Goal: Task Accomplishment & Management: Manage account settings

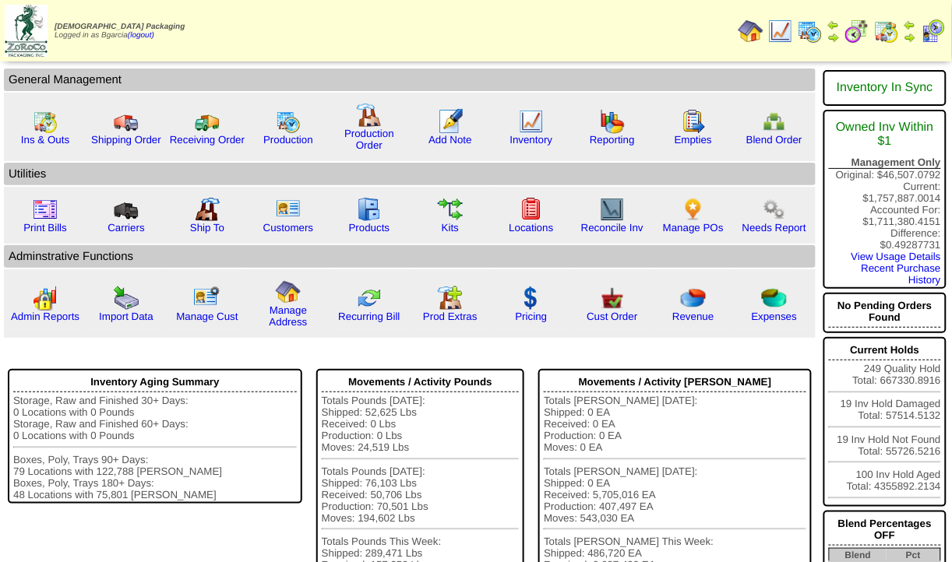
click at [837, 24] on img at bounding box center [833, 25] width 12 height 12
click at [859, 42] on img at bounding box center [856, 31] width 25 height 25
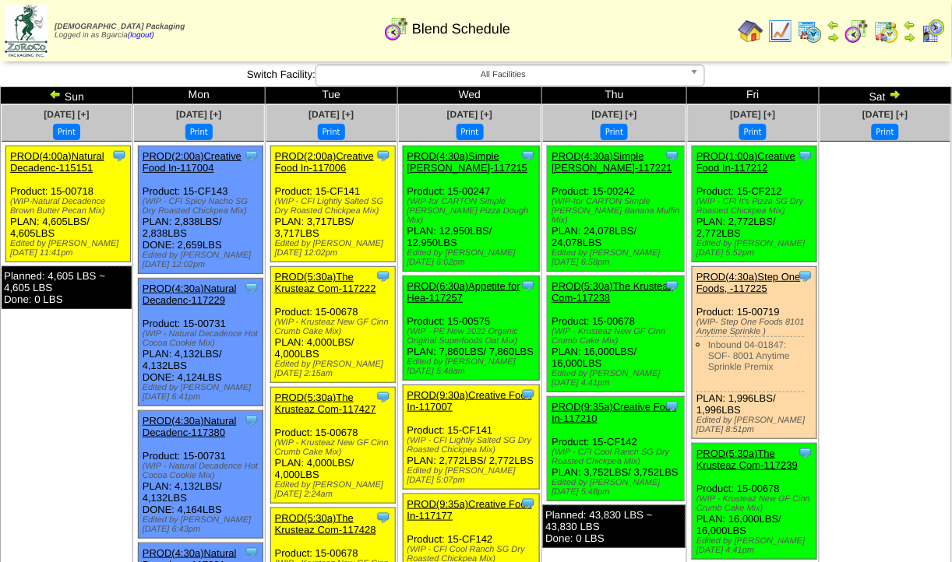
click at [56, 97] on img at bounding box center [55, 94] width 12 height 12
click at [61, 96] on img at bounding box center [55, 94] width 12 height 12
click at [60, 93] on img at bounding box center [55, 94] width 12 height 12
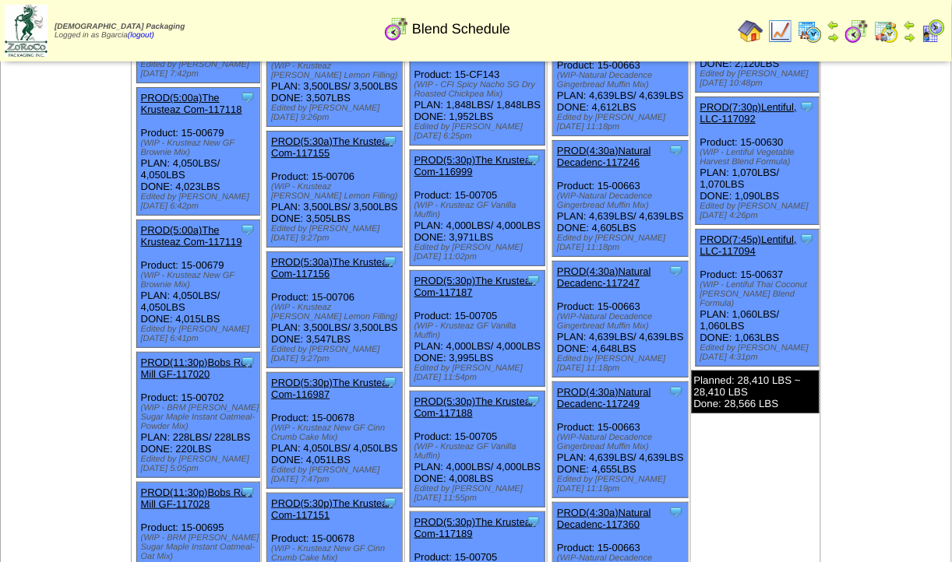
scroll to position [1251, 0]
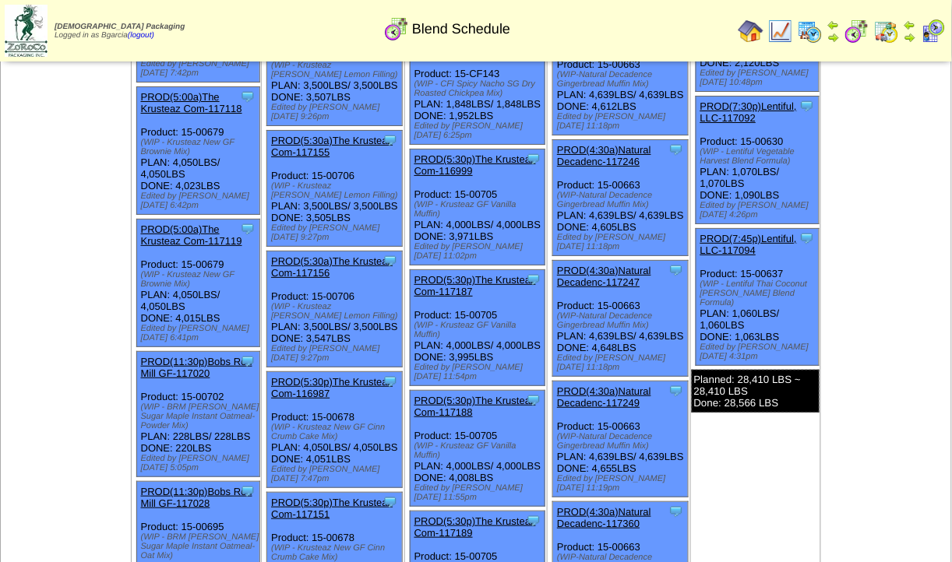
click at [819, 23] on img at bounding box center [809, 31] width 25 height 25
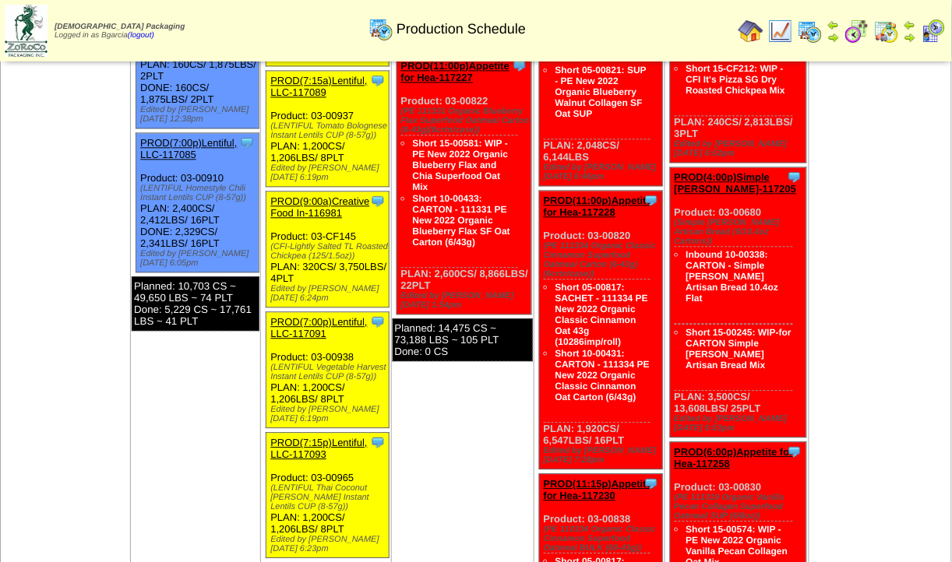
scroll to position [2032, 0]
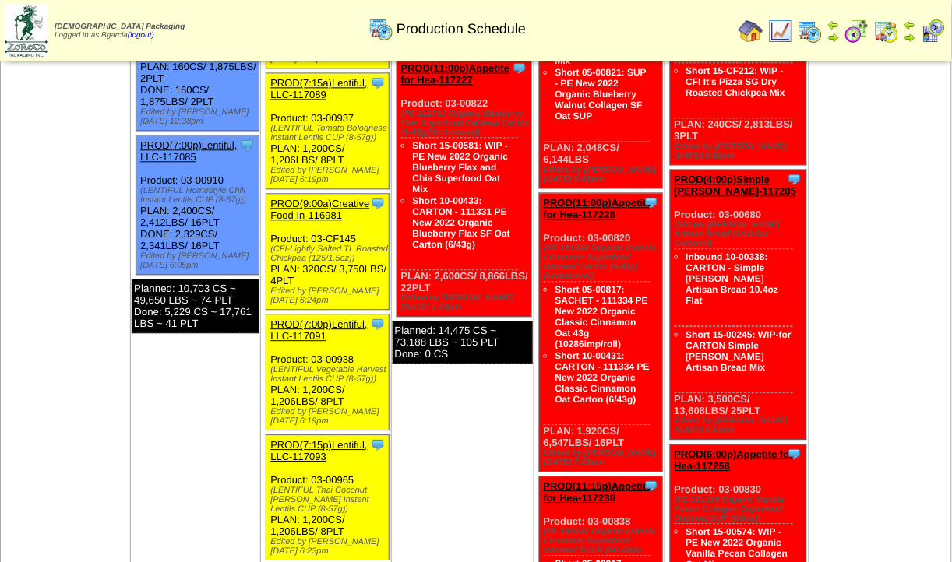
click at [786, 37] on img at bounding box center [780, 31] width 25 height 25
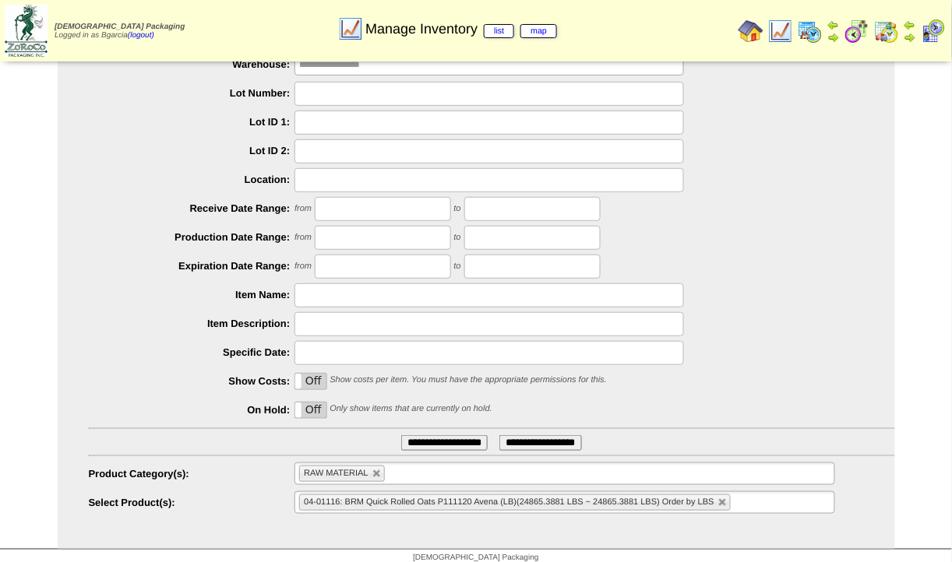
scroll to position [88, 0]
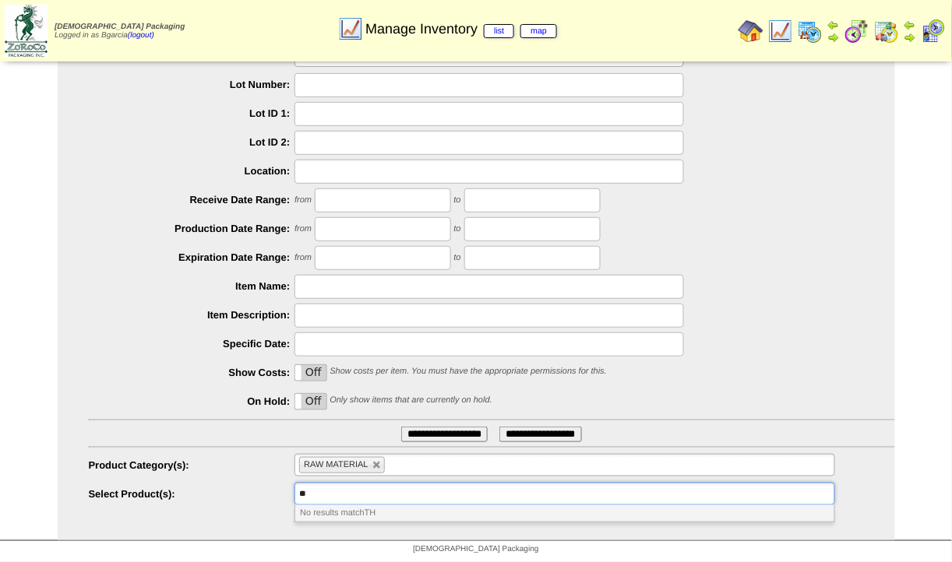
type input "*"
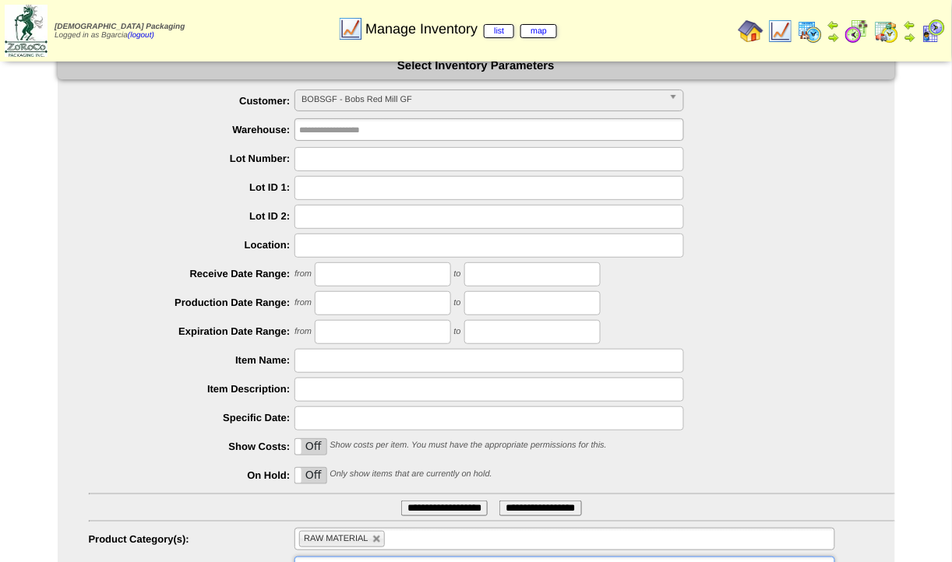
scroll to position [14, 0]
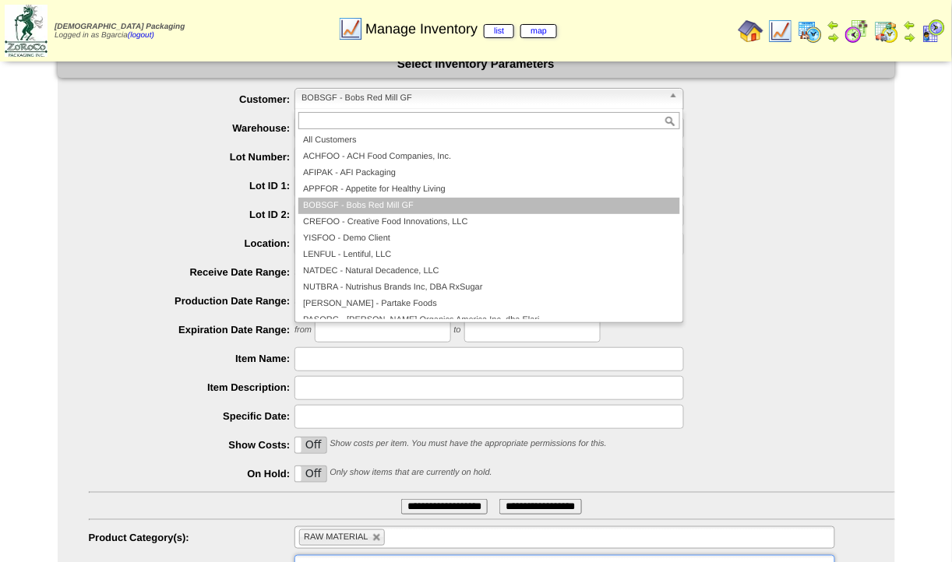
type input "**********"
click at [472, 90] on span "BOBSGF - Bobs Red Mill GF" at bounding box center [481, 98] width 361 height 19
click at [454, 132] on div at bounding box center [489, 120] width 388 height 23
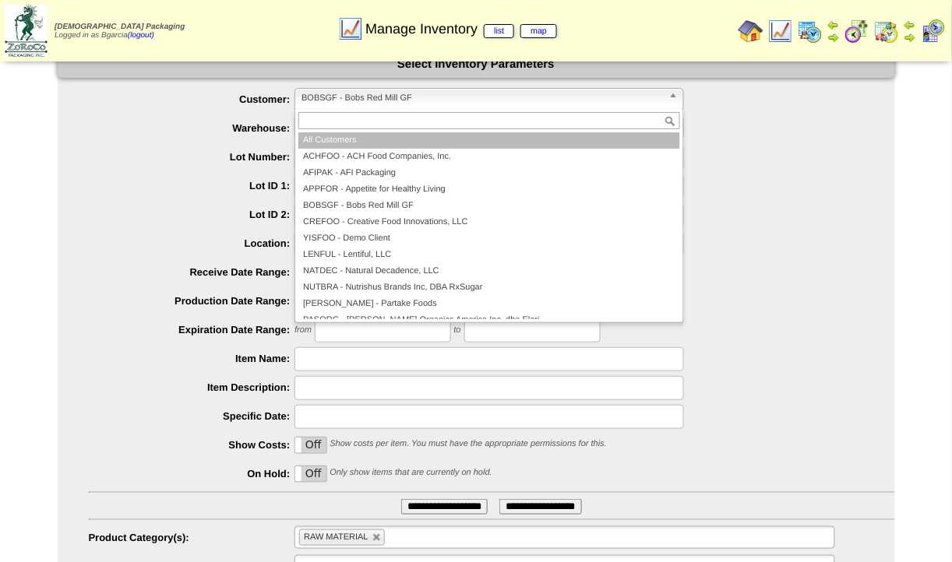
click at [451, 139] on li "All Customers" at bounding box center [489, 140] width 382 height 16
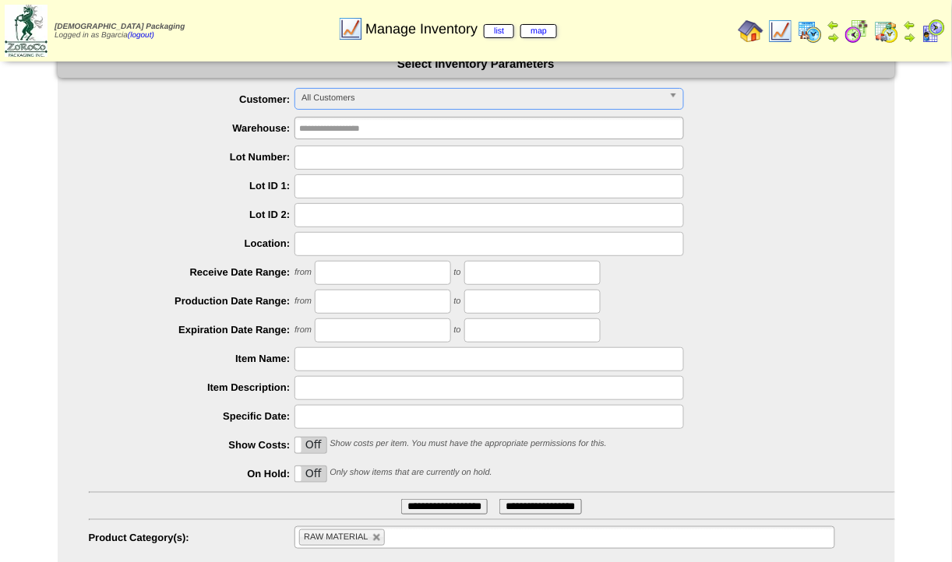
scroll to position [88, 0]
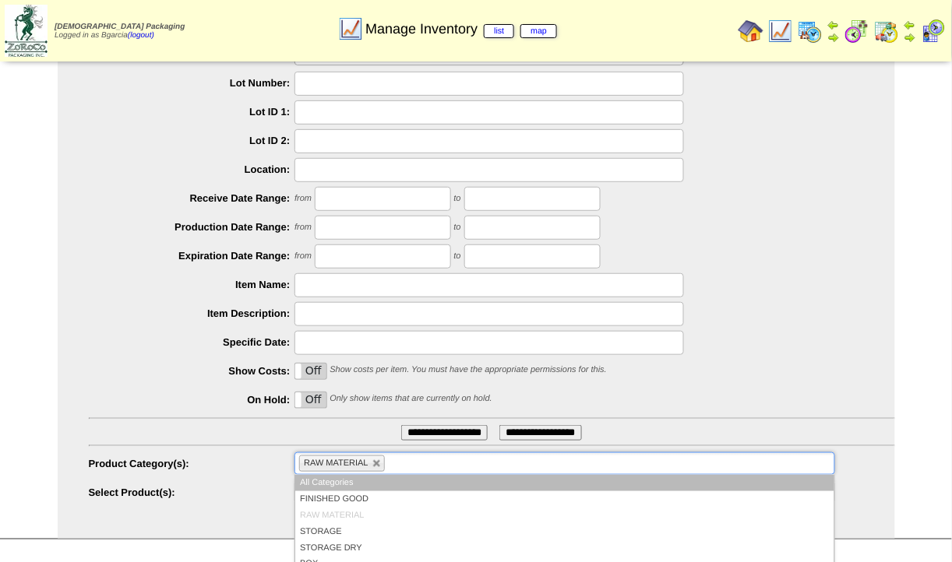
click at [381, 463] on li "RAW MATERIAL" at bounding box center [342, 464] width 86 height 16
click at [379, 463] on link at bounding box center [376, 463] width 9 height 9
click at [379, 463] on ul at bounding box center [564, 463] width 540 height 23
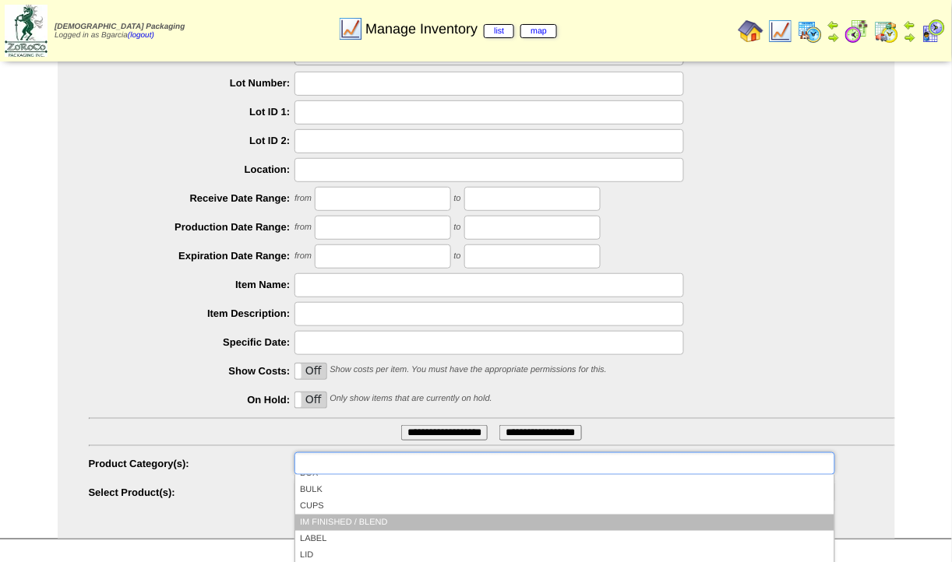
scroll to position [93, 0]
click at [368, 514] on li "IM FINISHED / BLEND" at bounding box center [564, 521] width 538 height 16
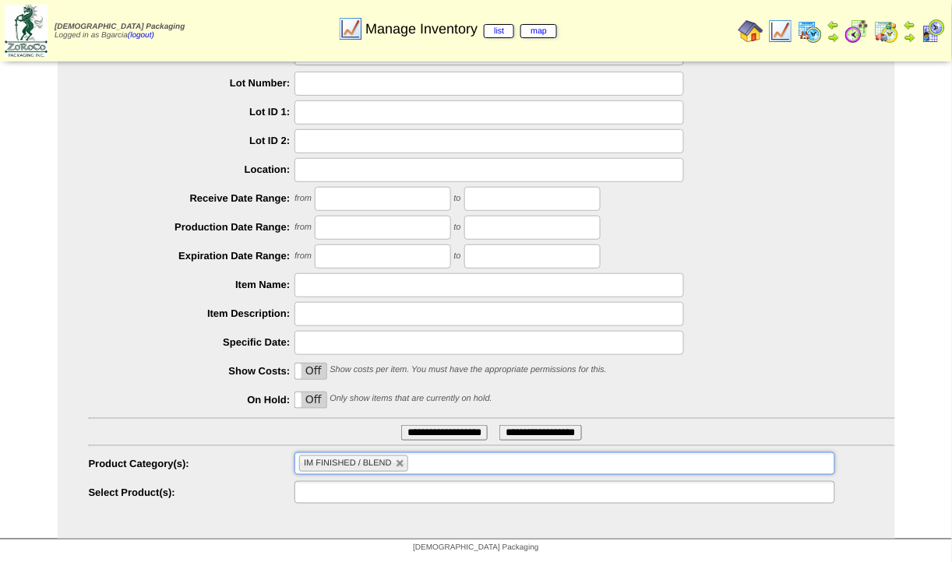
click at [384, 490] on input "text" at bounding box center [349, 492] width 100 height 19
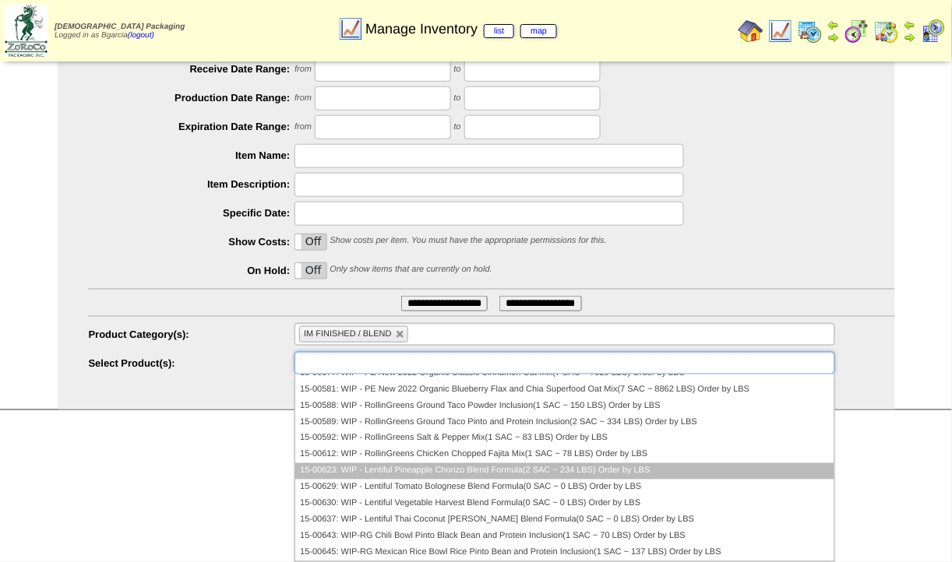
scroll to position [59, 0]
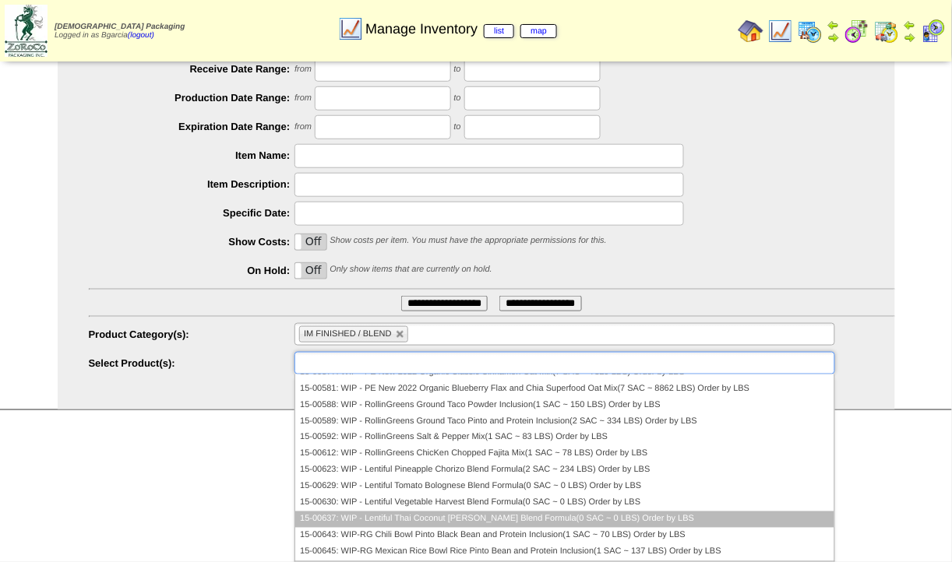
click at [589, 515] on li "15-00637: WIP - Lentiful Thai Coconut Curry Blend Formula(0 SAC ~ 0 LBS) Order …" at bounding box center [564, 520] width 538 height 16
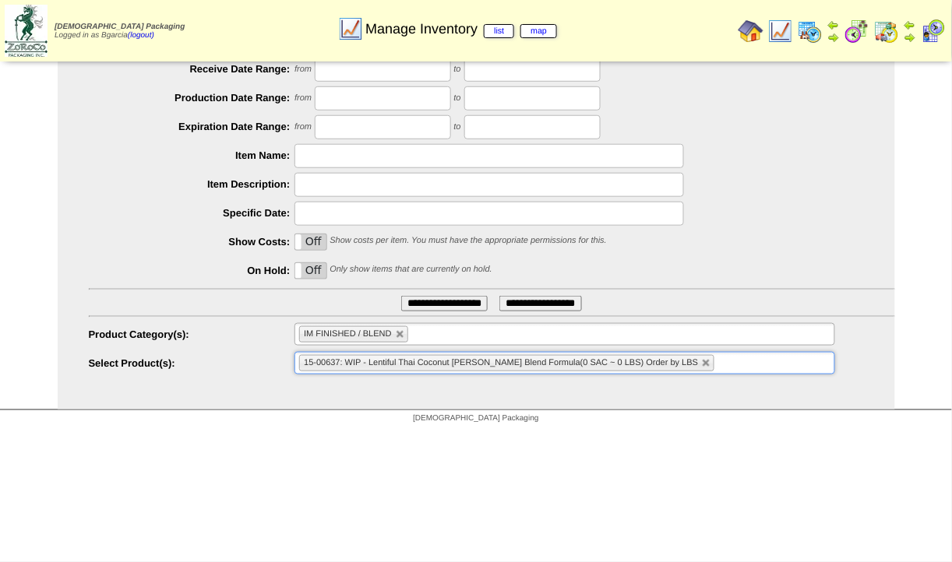
click at [460, 306] on input "**********" at bounding box center [444, 304] width 86 height 16
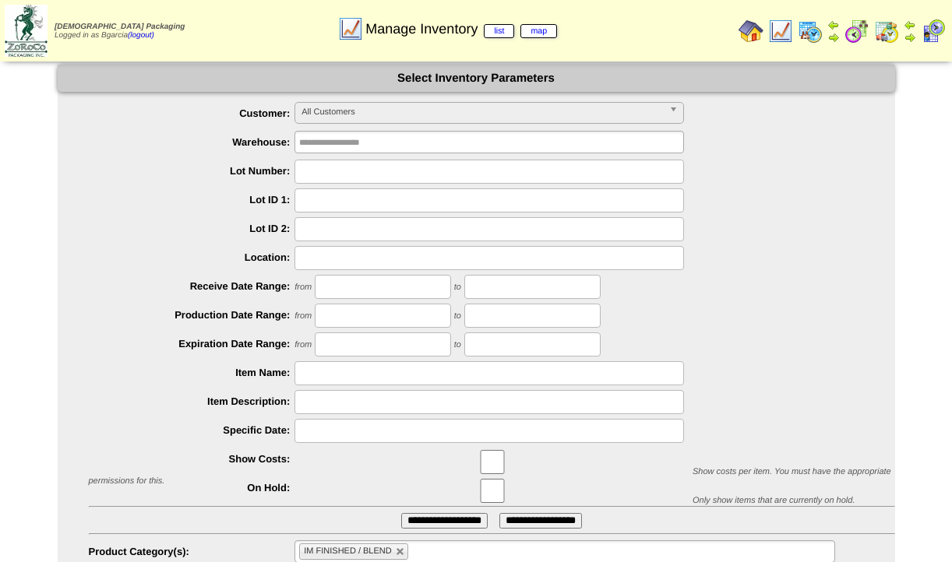
scroll to position [88, 0]
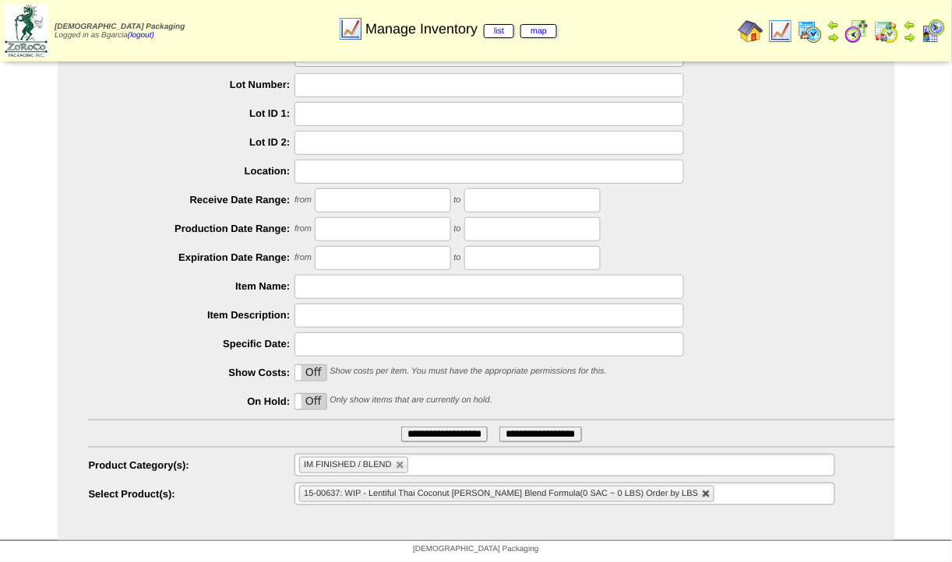
click at [702, 491] on link at bounding box center [706, 494] width 9 height 9
type input "**********"
click at [660, 491] on ul "**********" at bounding box center [564, 494] width 540 height 23
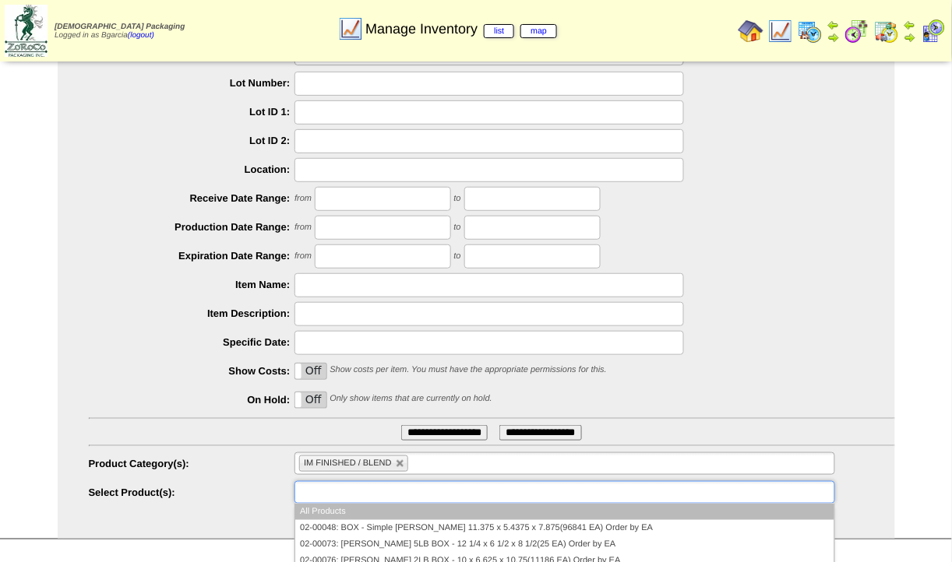
type input "**********"
click at [419, 435] on input "**********" at bounding box center [444, 433] width 86 height 16
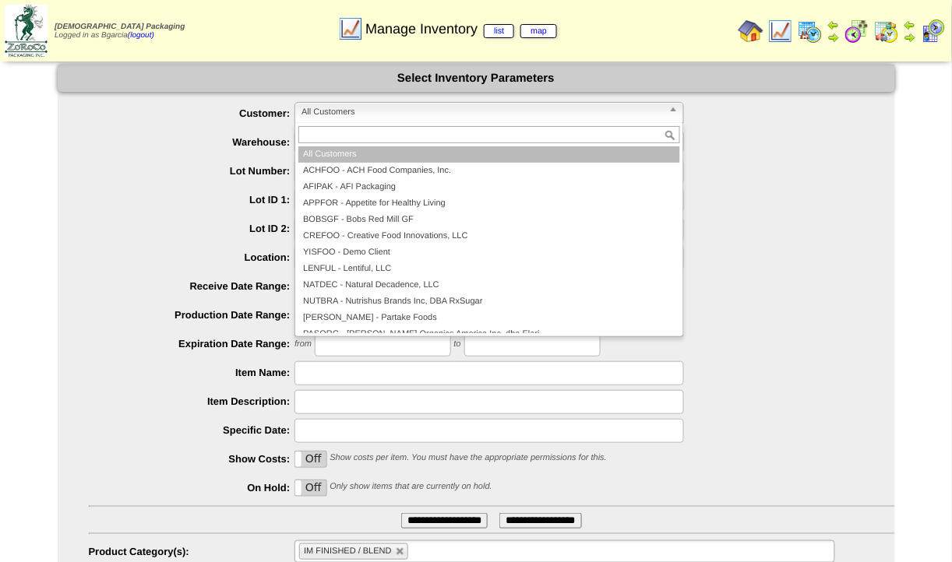
click at [347, 121] on link "All Customers" at bounding box center [488, 113] width 389 height 22
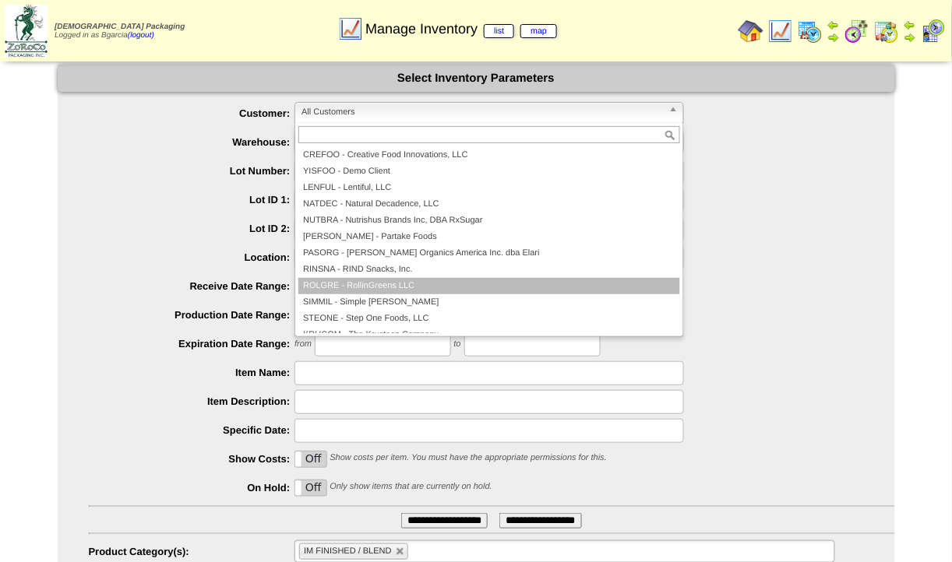
scroll to position [90, 0]
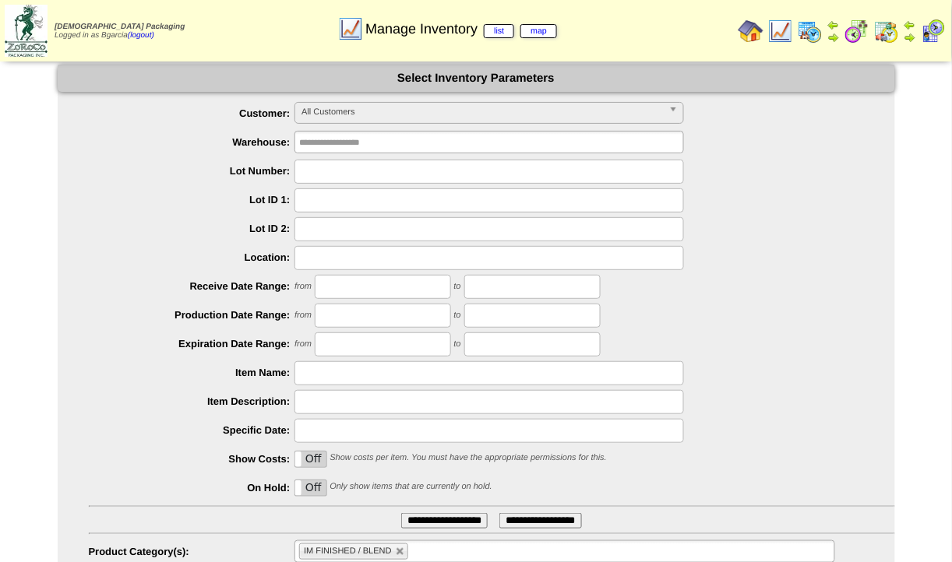
click at [896, 29] on img at bounding box center [886, 31] width 25 height 25
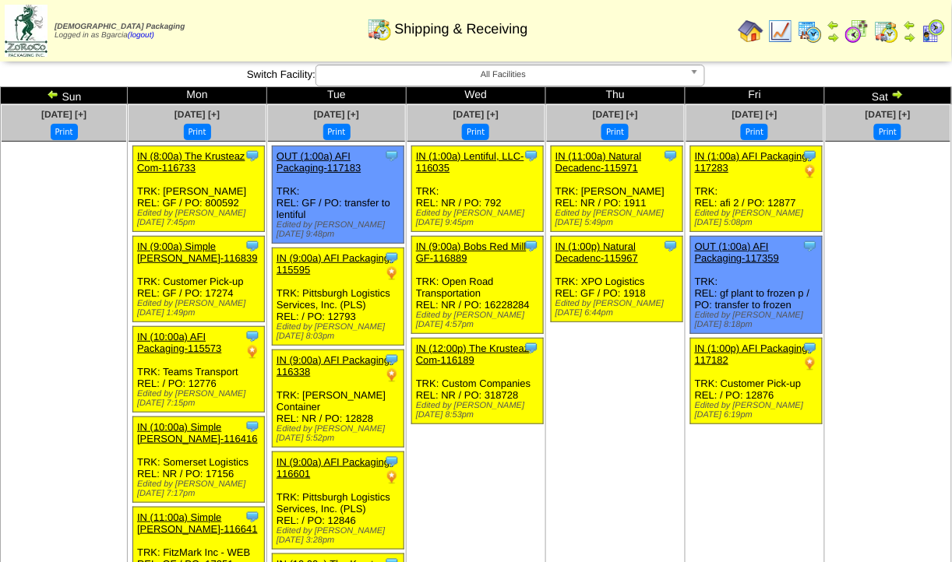
click at [896, 93] on img at bounding box center [897, 94] width 12 height 12
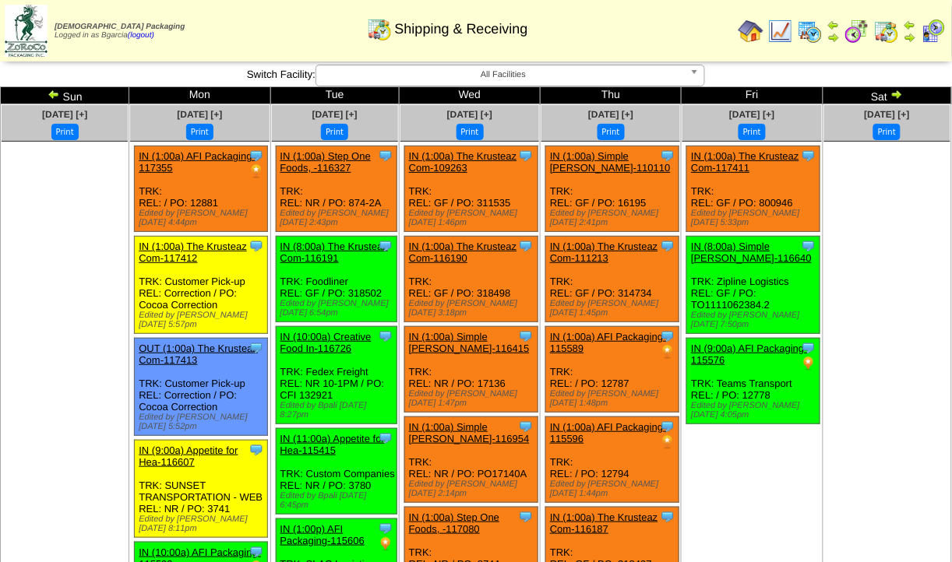
click at [788, 23] on img at bounding box center [780, 31] width 25 height 25
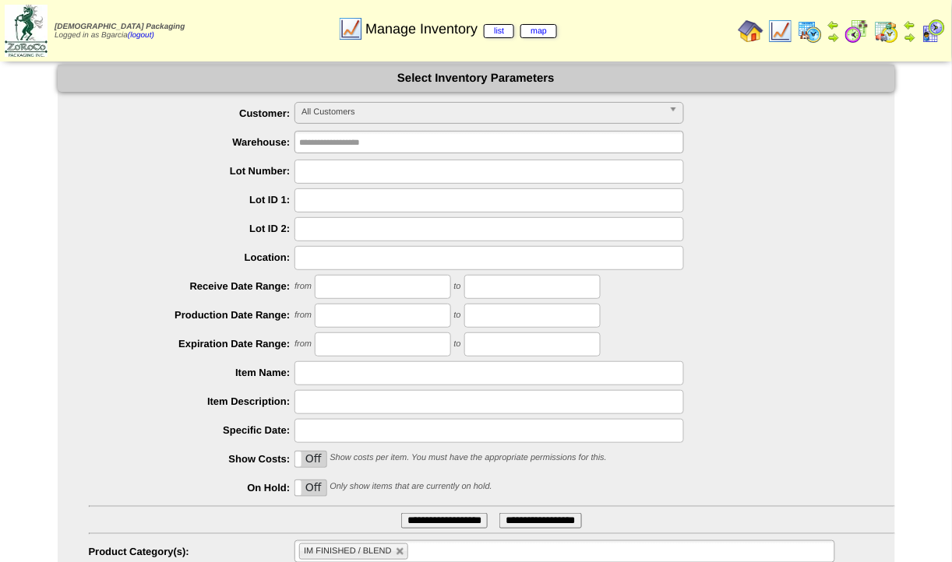
scroll to position [88, 0]
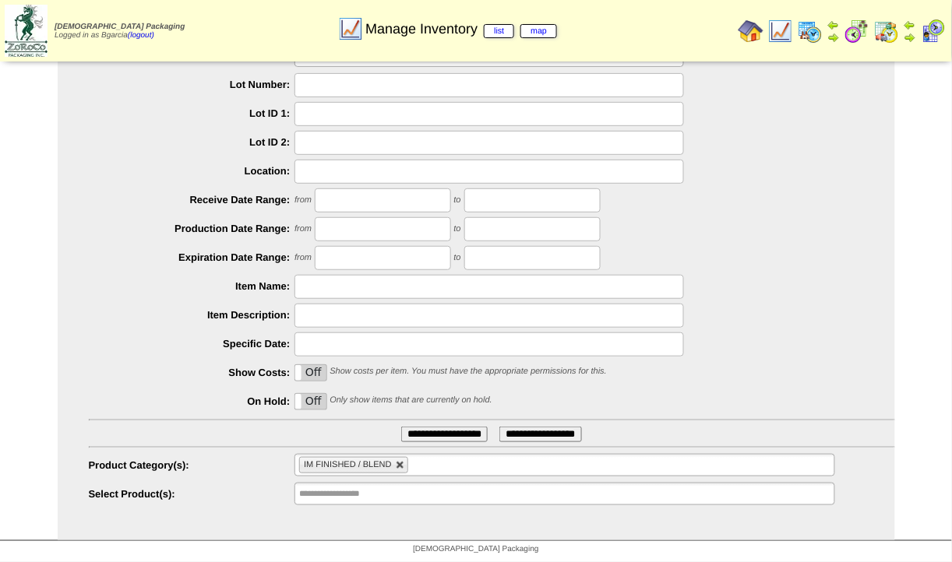
click at [398, 461] on link at bounding box center [400, 465] width 9 height 9
type input "**********"
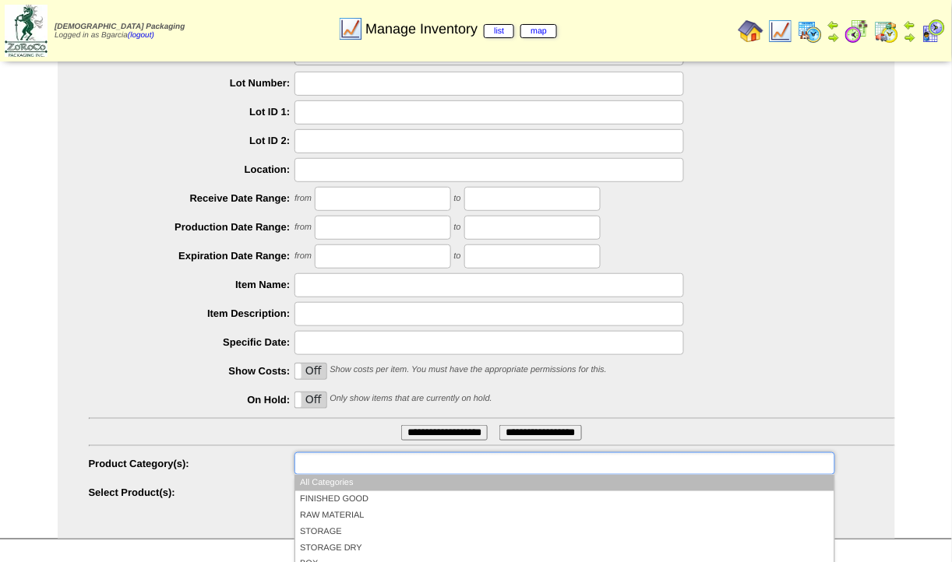
click at [398, 461] on input "text" at bounding box center [349, 463] width 100 height 19
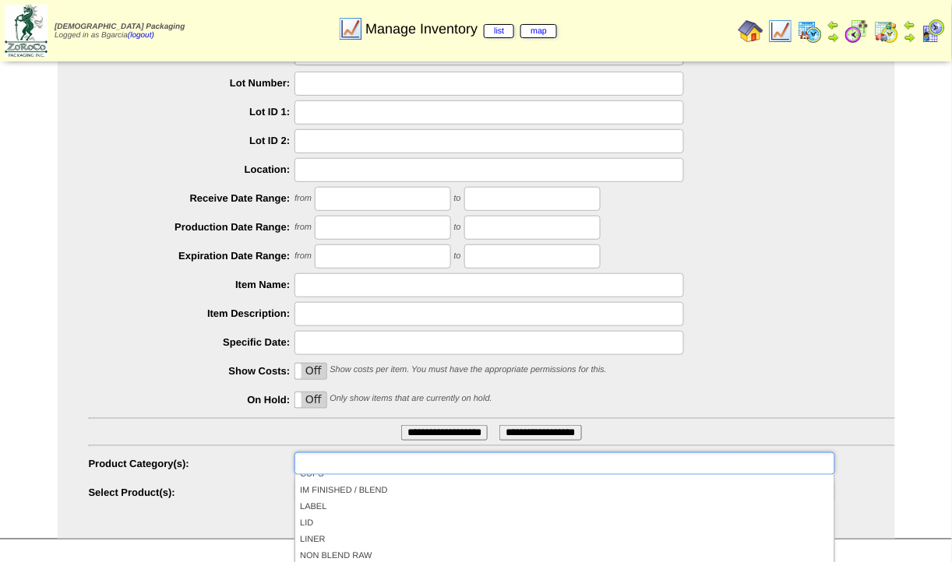
scroll to position [114, 0]
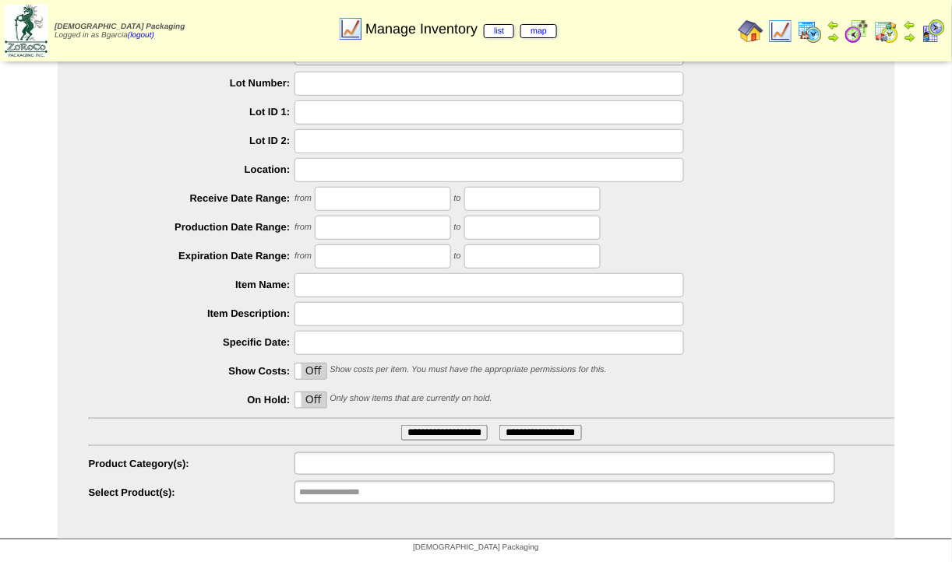
type input "**********"
click at [125, 92] on div at bounding box center [492, 84] width 806 height 24
click at [195, 190] on div "from to" at bounding box center [492, 199] width 806 height 24
click at [815, 36] on img at bounding box center [809, 31] width 25 height 25
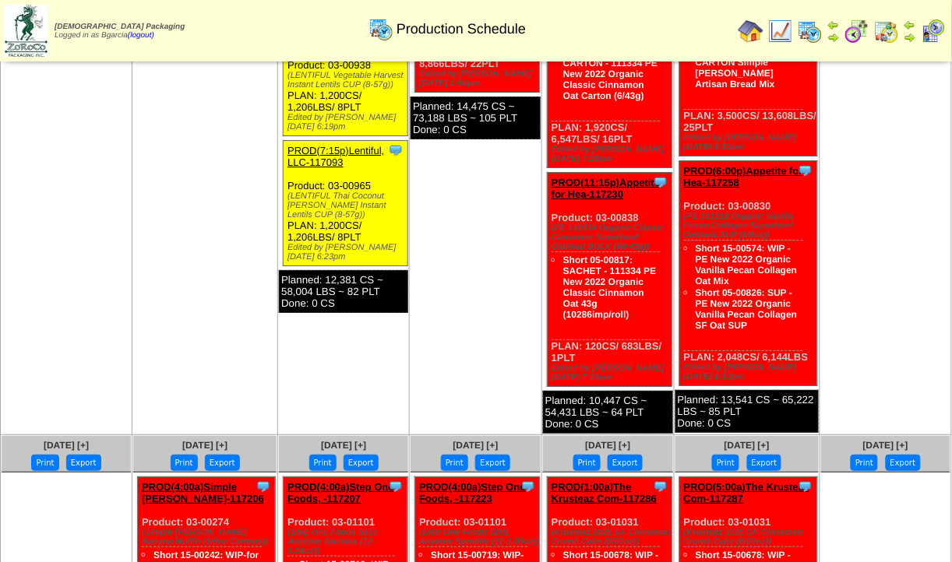
scroll to position [1207, 0]
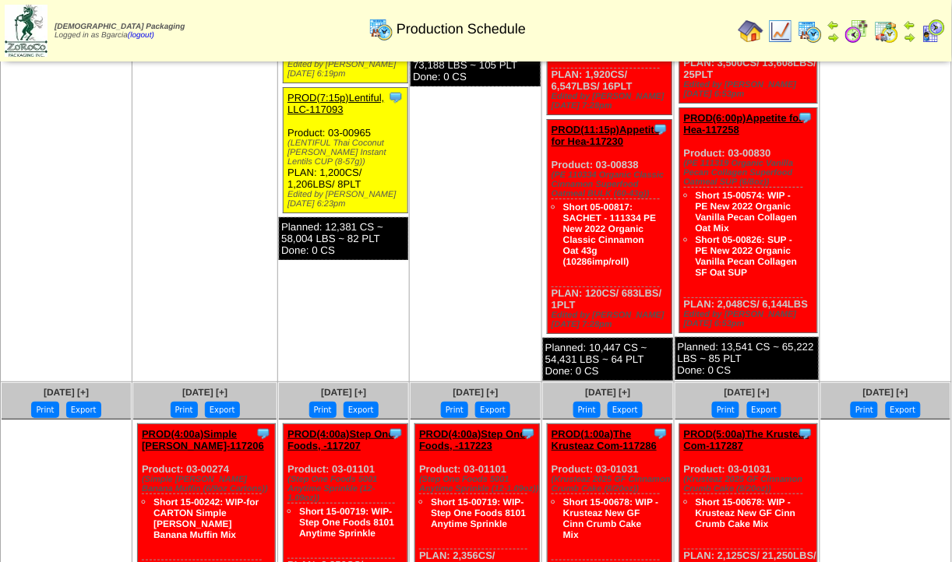
click at [858, 43] on link at bounding box center [856, 40] width 25 height 12
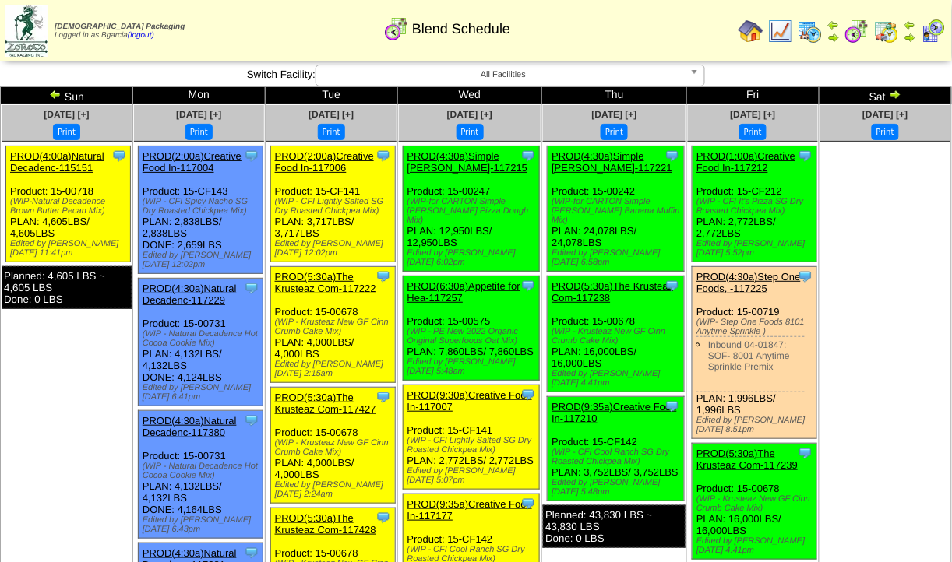
click at [333, 279] on link "PROD(5:30a)The Krusteaz Com-117222" at bounding box center [325, 282] width 101 height 23
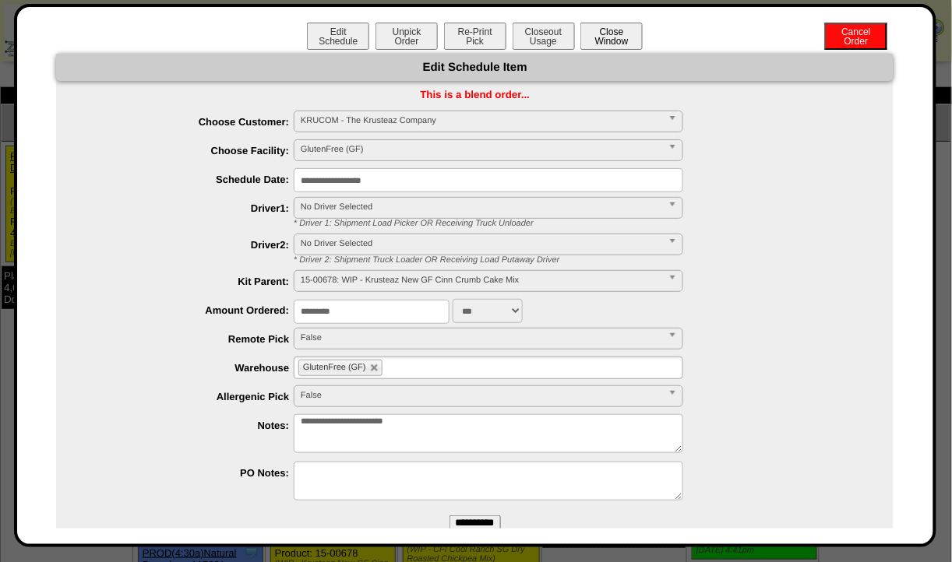
click at [614, 28] on button "Close Window" at bounding box center [611, 36] width 62 height 27
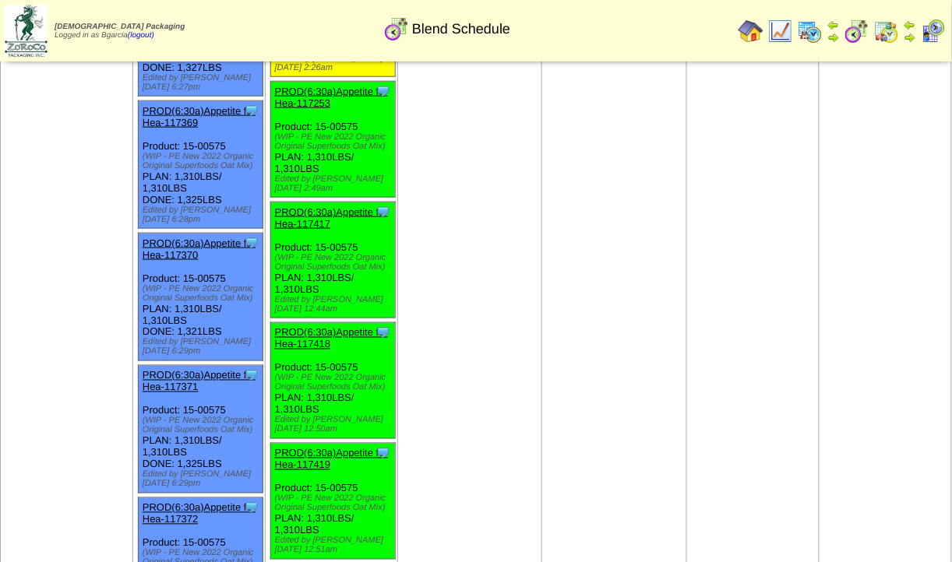
scroll to position [1635, 0]
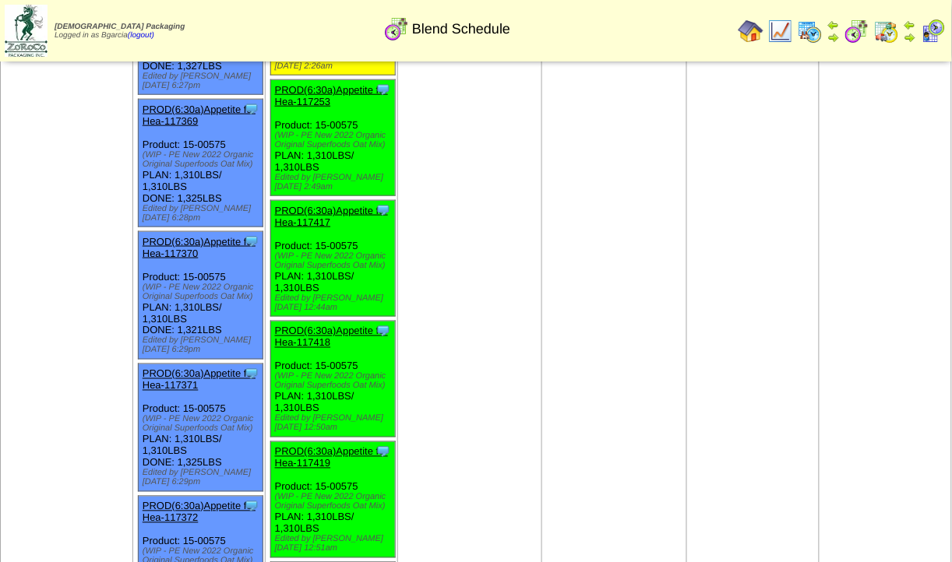
click at [777, 36] on img at bounding box center [780, 31] width 25 height 25
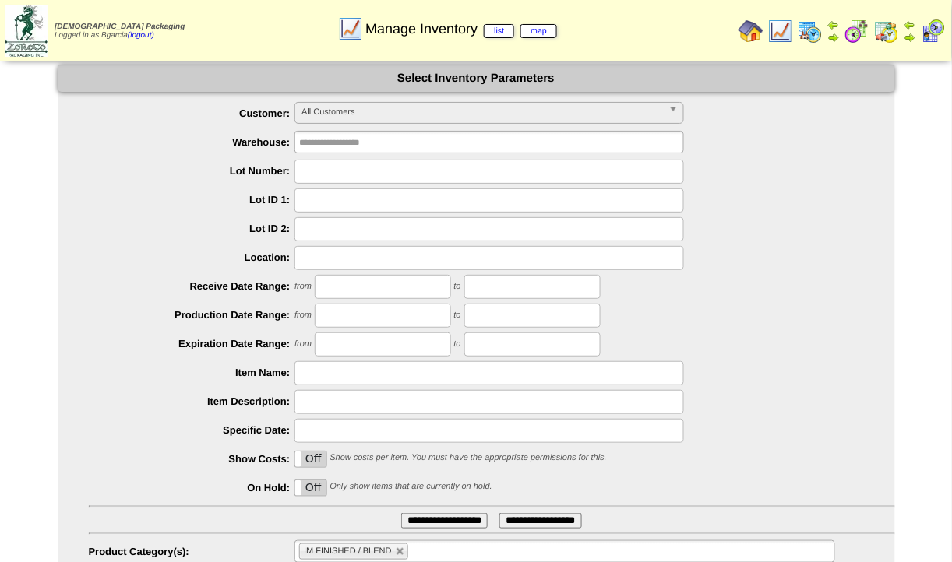
click at [777, 36] on img at bounding box center [780, 31] width 25 height 25
click at [806, 26] on img at bounding box center [809, 31] width 25 height 25
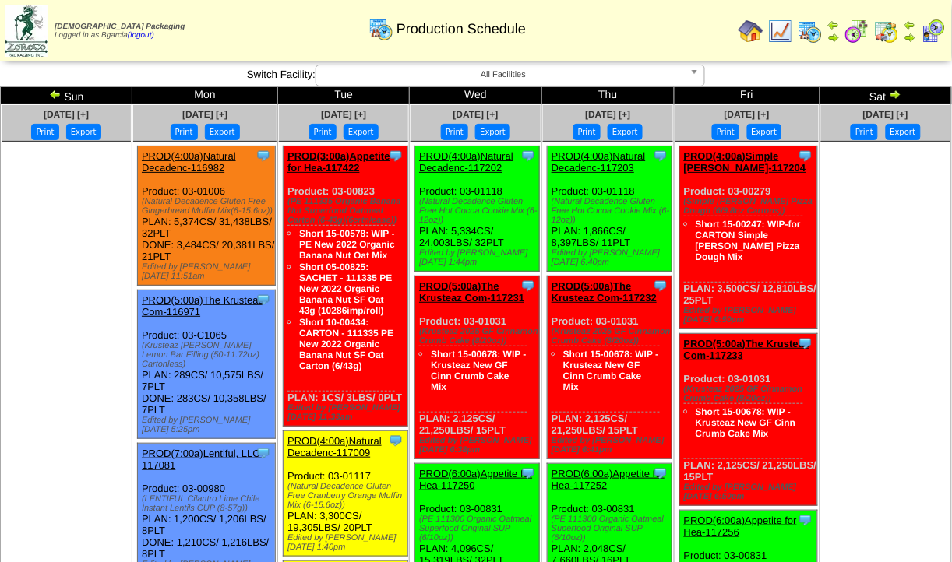
click at [855, 20] on img at bounding box center [856, 31] width 25 height 25
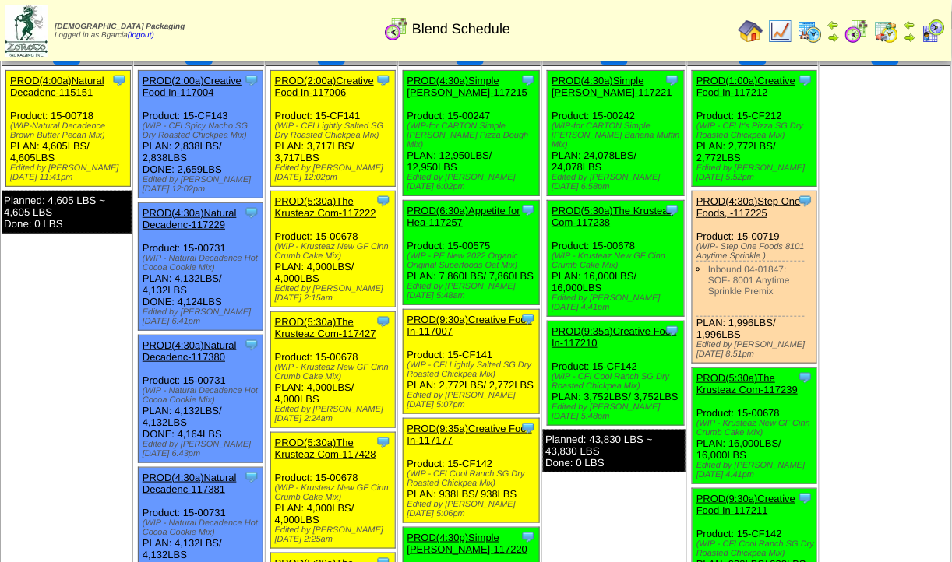
scroll to position [61, 0]
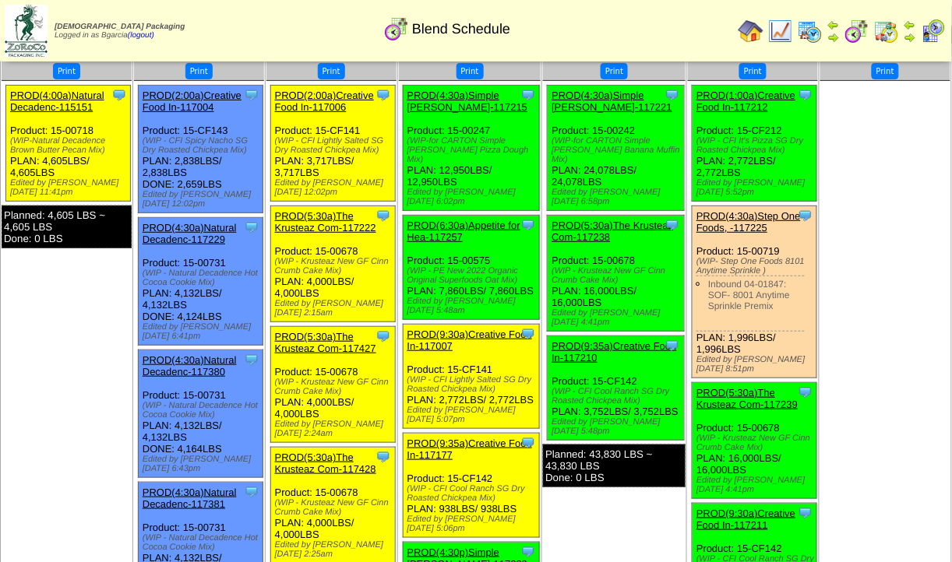
click at [364, 234] on div "Clone Item PROD(5:30a)The Krusteaz Com-117222 The Krusteaz Company ScheduleID: …" at bounding box center [332, 264] width 125 height 116
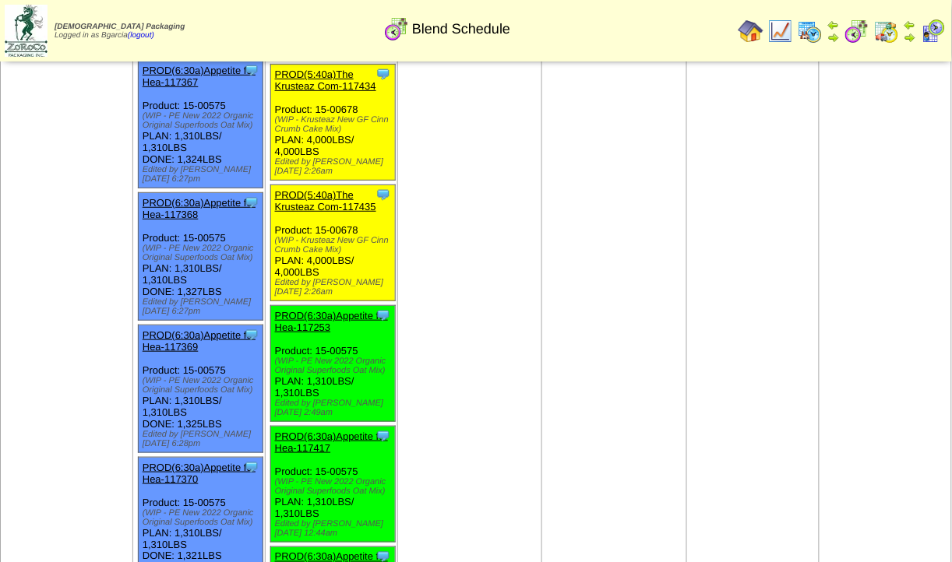
scroll to position [1411, 0]
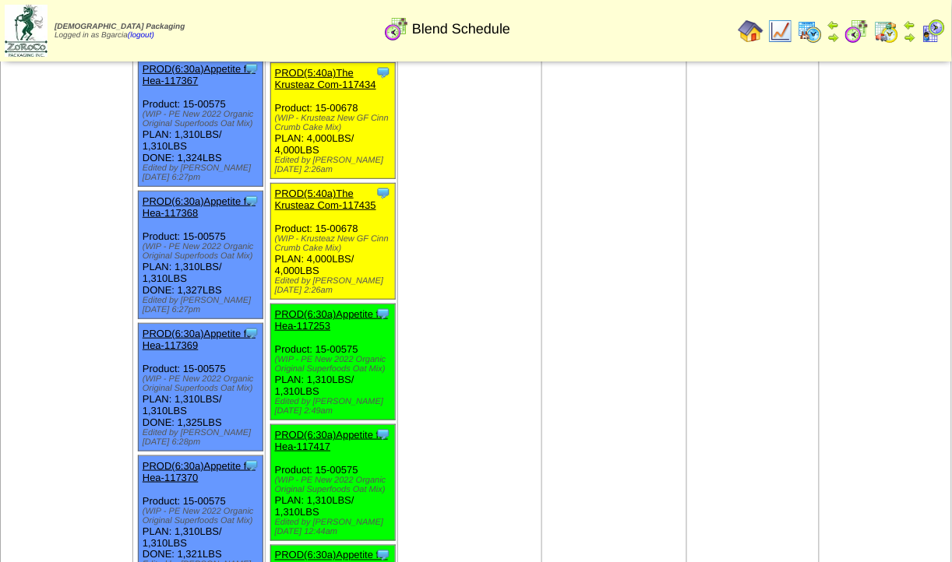
click at [315, 210] on link "PROD(5:40a)The Krusteaz Com-117435" at bounding box center [325, 199] width 101 height 23
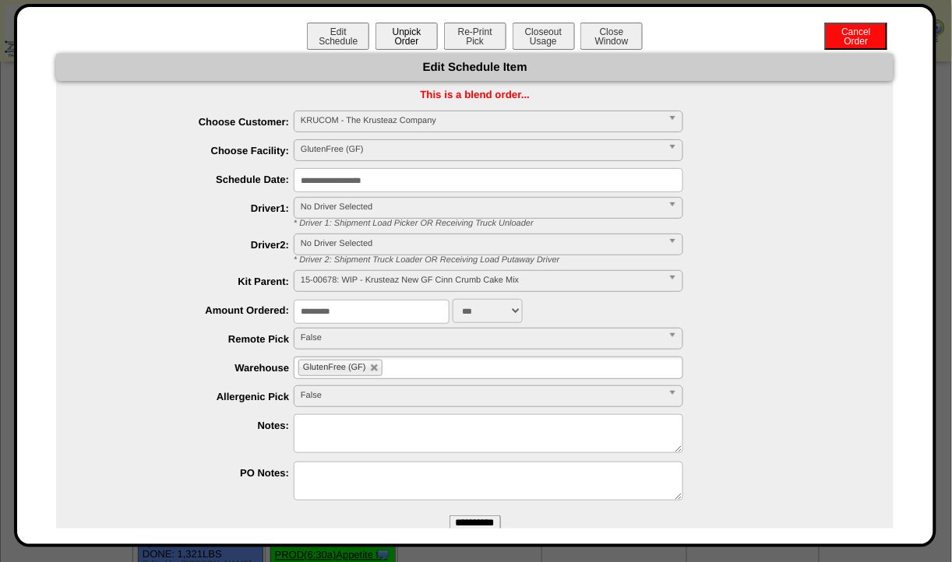
click at [387, 38] on button "Unpick Order" at bounding box center [406, 36] width 62 height 27
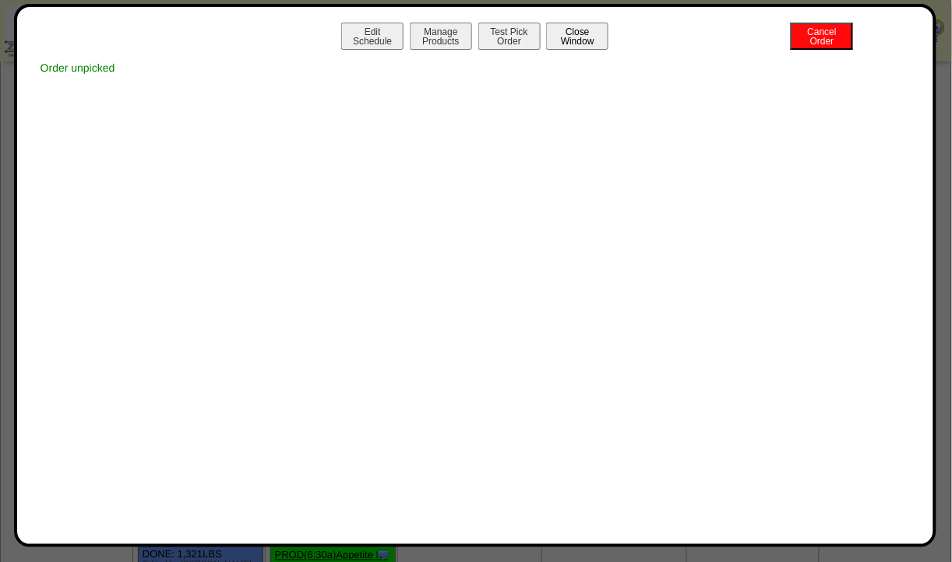
click at [571, 32] on button "Close Window" at bounding box center [577, 36] width 62 height 27
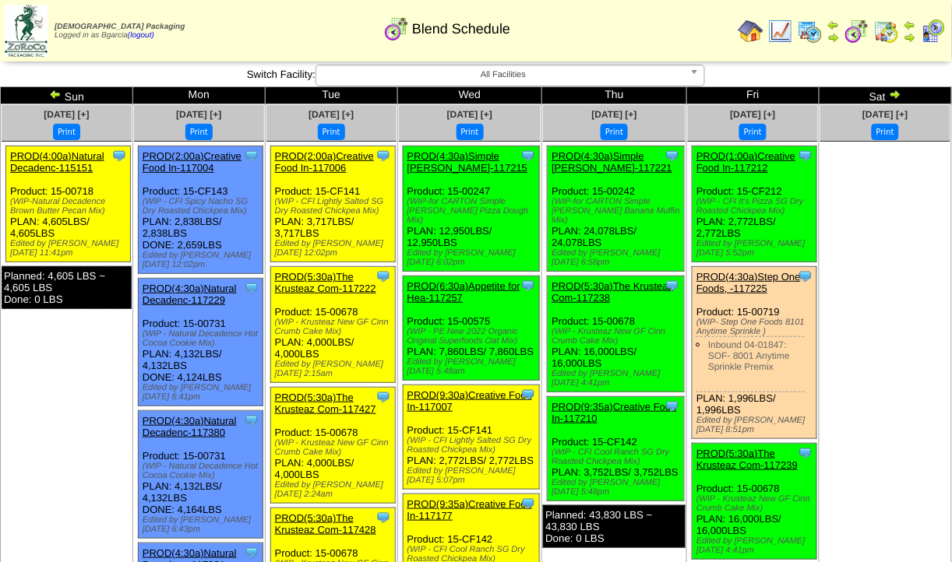
click at [357, 400] on link "PROD(5:30a)The Krusteaz Com-117427" at bounding box center [325, 403] width 101 height 23
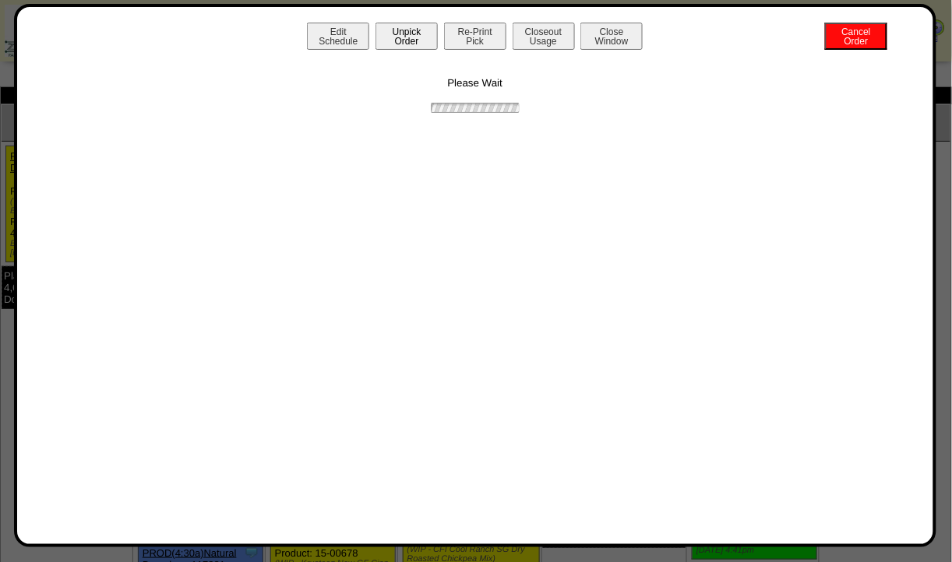
click at [401, 33] on button "Unpick Order" at bounding box center [406, 36] width 62 height 27
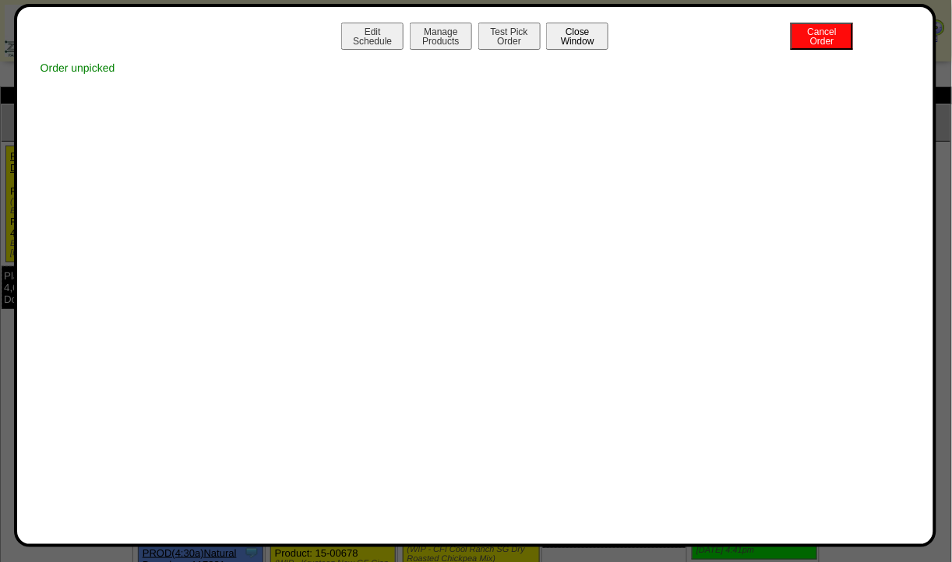
click at [586, 33] on button "Close Window" at bounding box center [577, 36] width 62 height 27
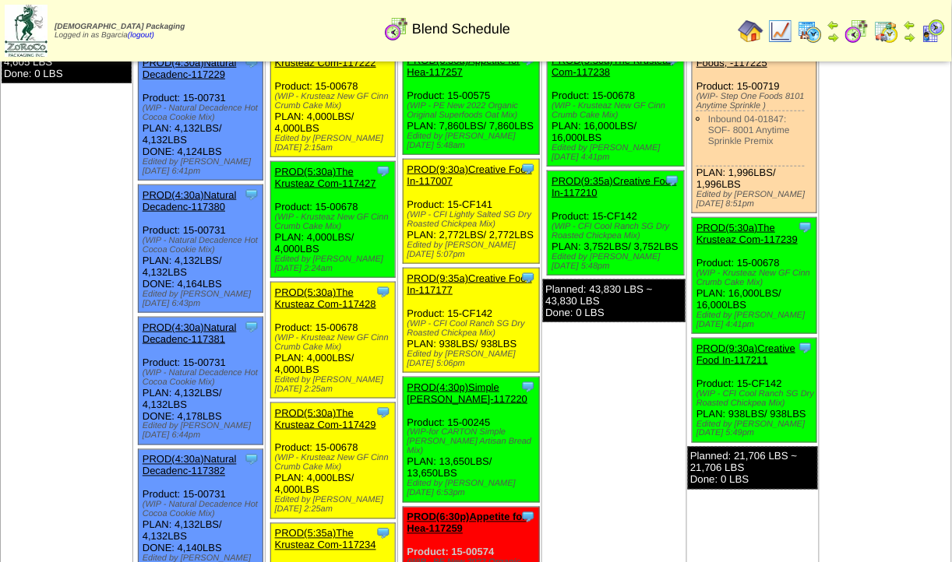
scroll to position [227, 0]
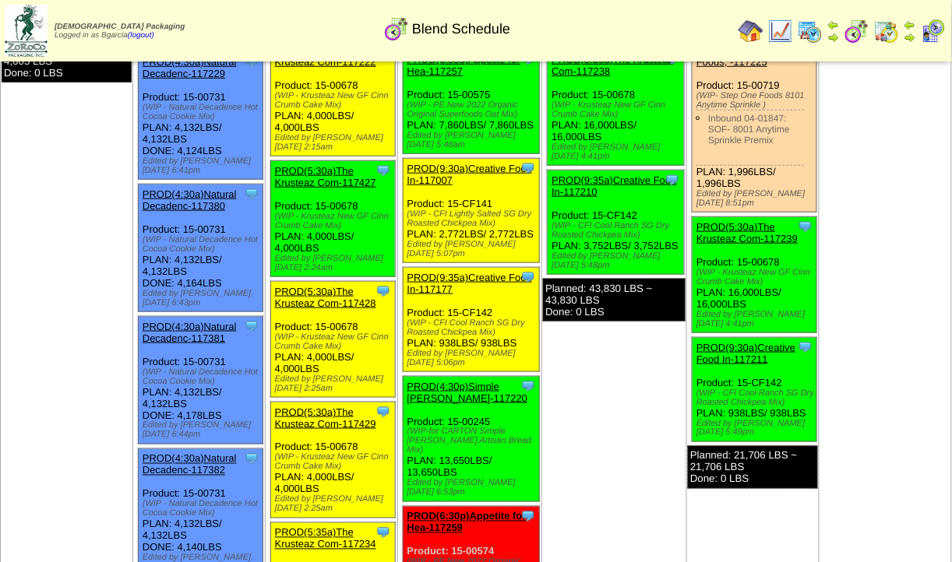
click at [364, 298] on link "PROD(5:30a)The Krusteaz Com-117428" at bounding box center [325, 297] width 101 height 23
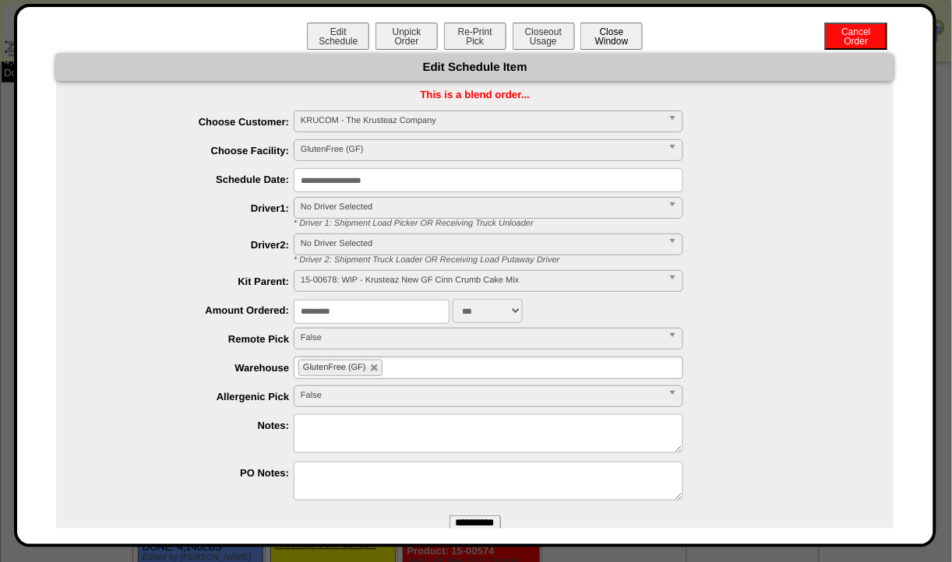
click at [612, 23] on button "Close Window" at bounding box center [611, 36] width 62 height 27
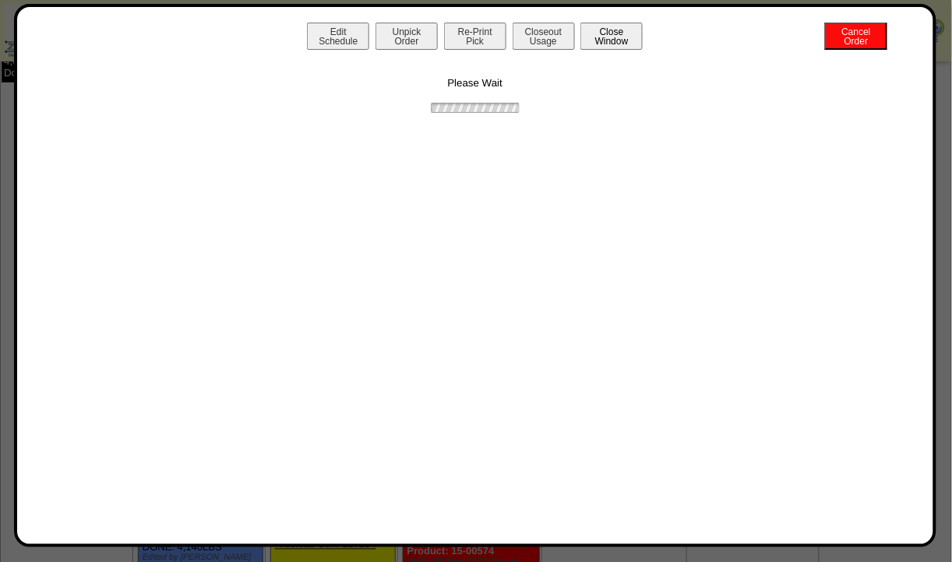
click at [612, 23] on button "Close Window" at bounding box center [611, 36] width 62 height 27
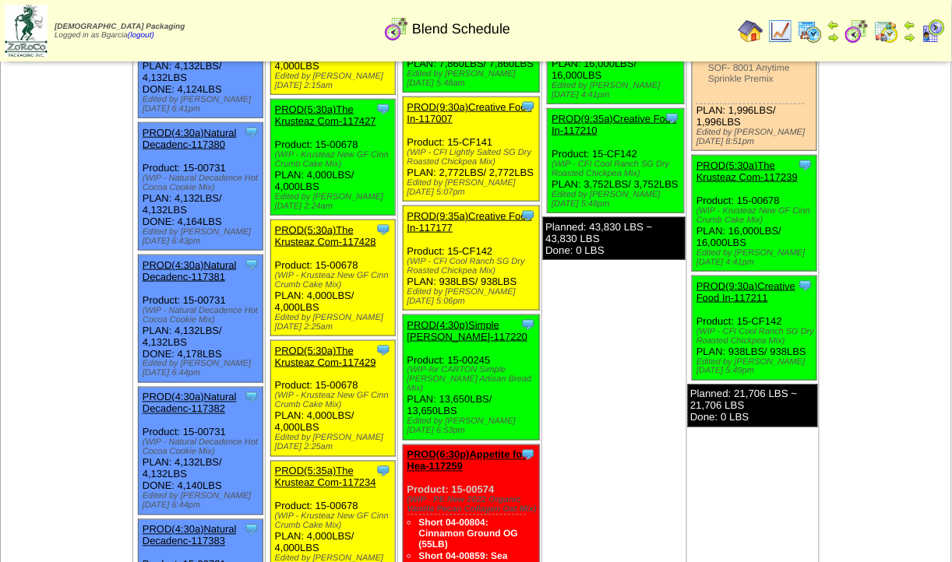
scroll to position [289, 0]
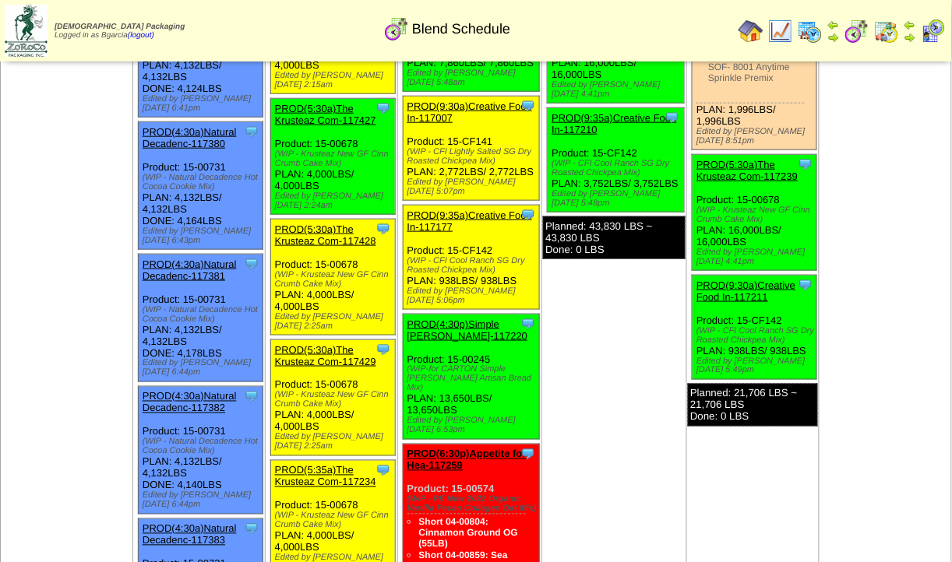
click at [313, 232] on link "PROD(5:30a)The Krusteaz Com-117428" at bounding box center [325, 234] width 101 height 23
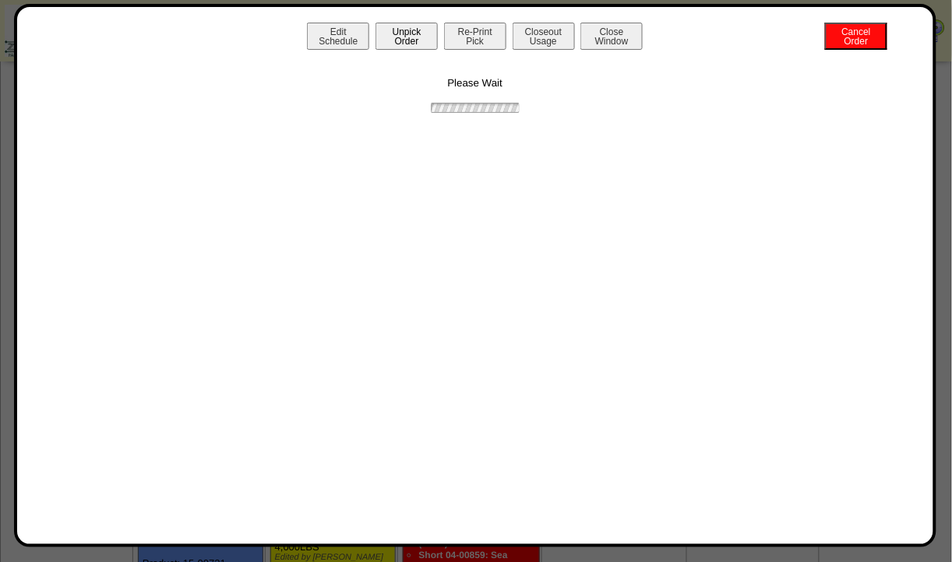
click at [421, 49] on button "Unpick Order" at bounding box center [406, 36] width 62 height 27
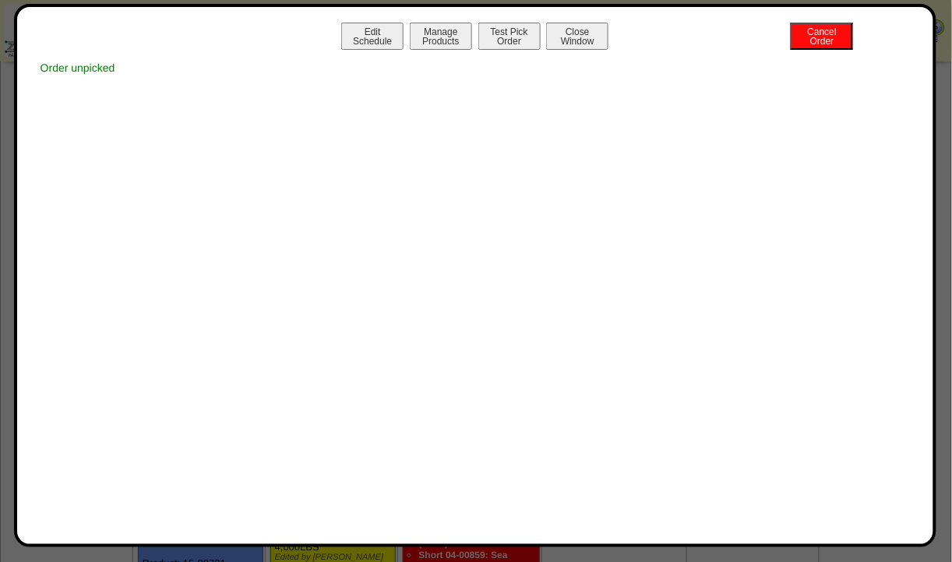
click at [557, 37] on button "Close Window" at bounding box center [577, 36] width 62 height 27
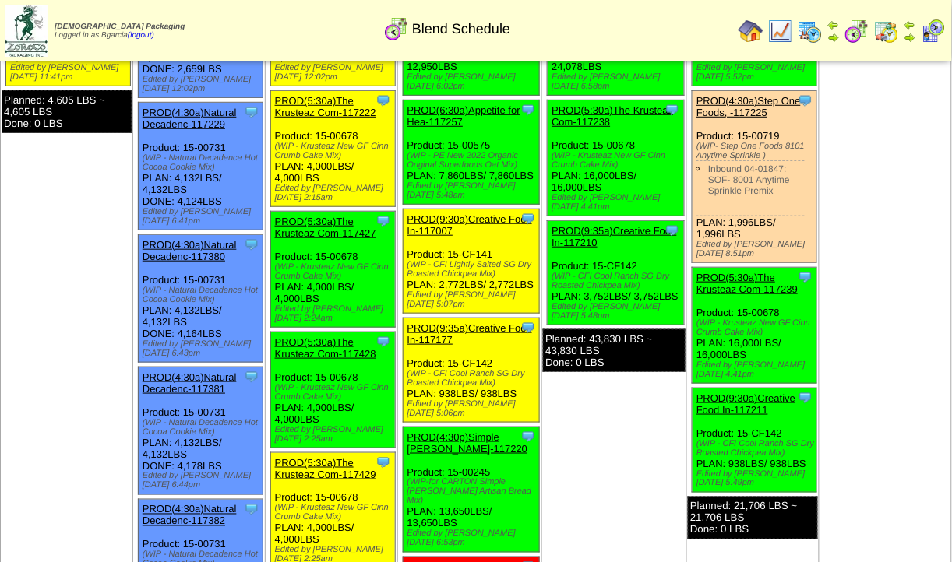
scroll to position [175, 0]
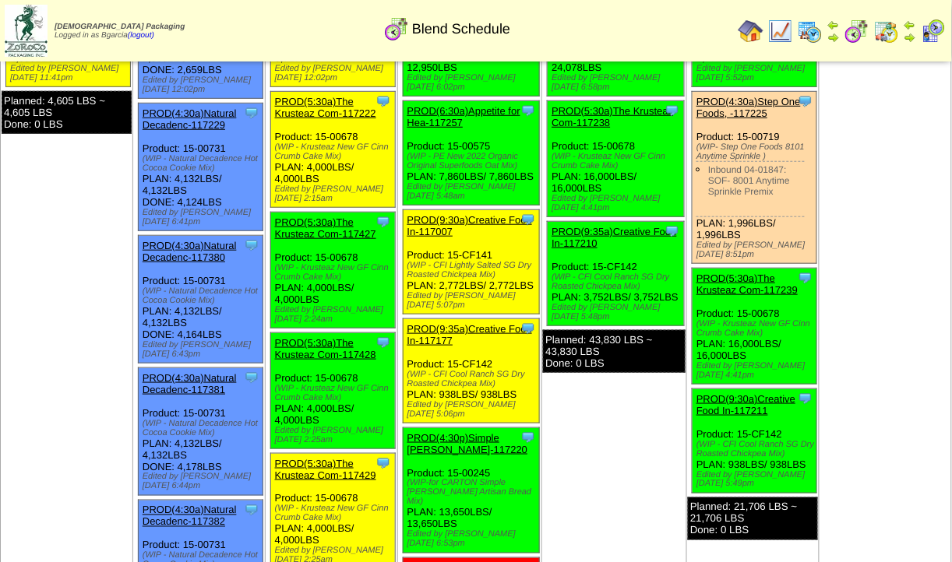
click at [351, 107] on link "PROD(5:30a)The Krusteaz Com-117222" at bounding box center [325, 107] width 101 height 23
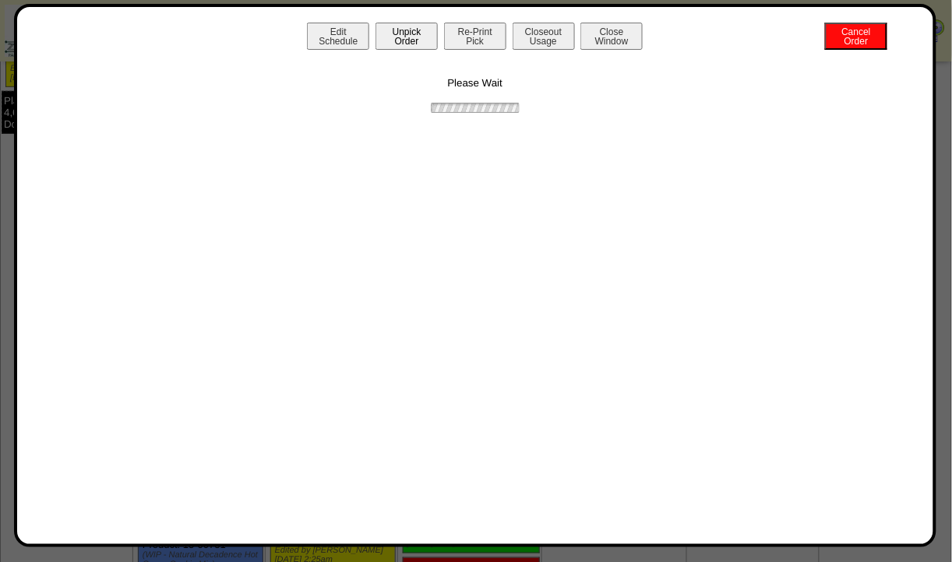
click at [426, 36] on button "Unpick Order" at bounding box center [406, 36] width 62 height 27
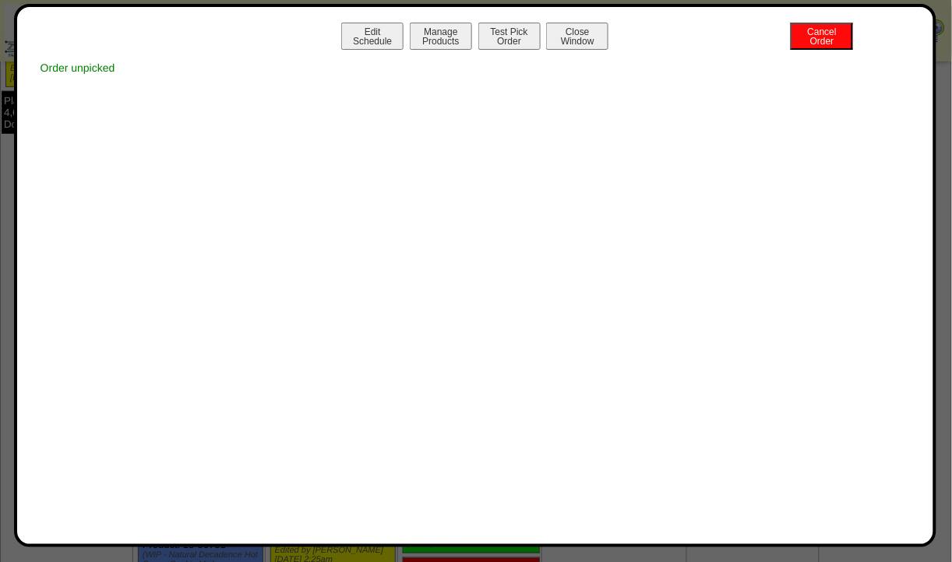
click at [578, 42] on button "Close Window" at bounding box center [577, 36] width 62 height 27
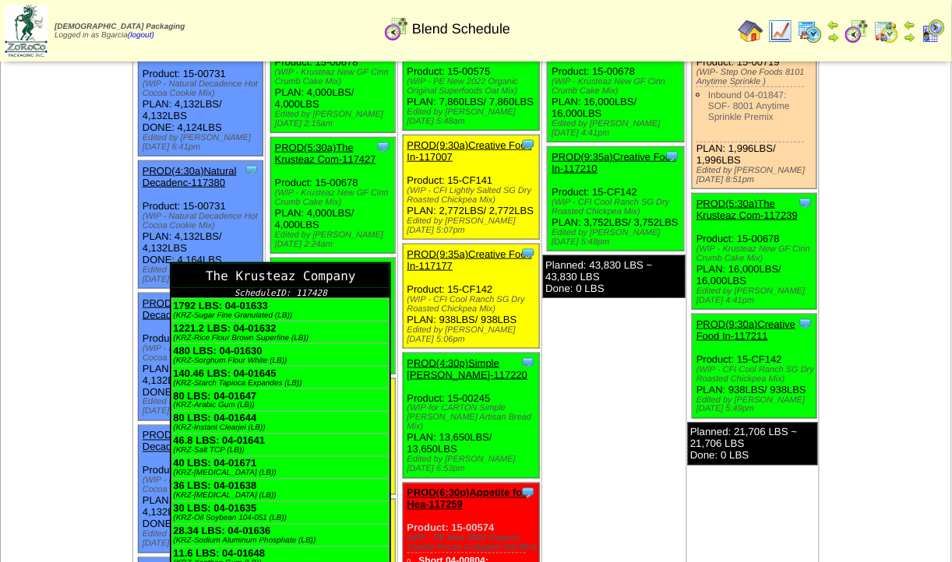
scroll to position [251, 0]
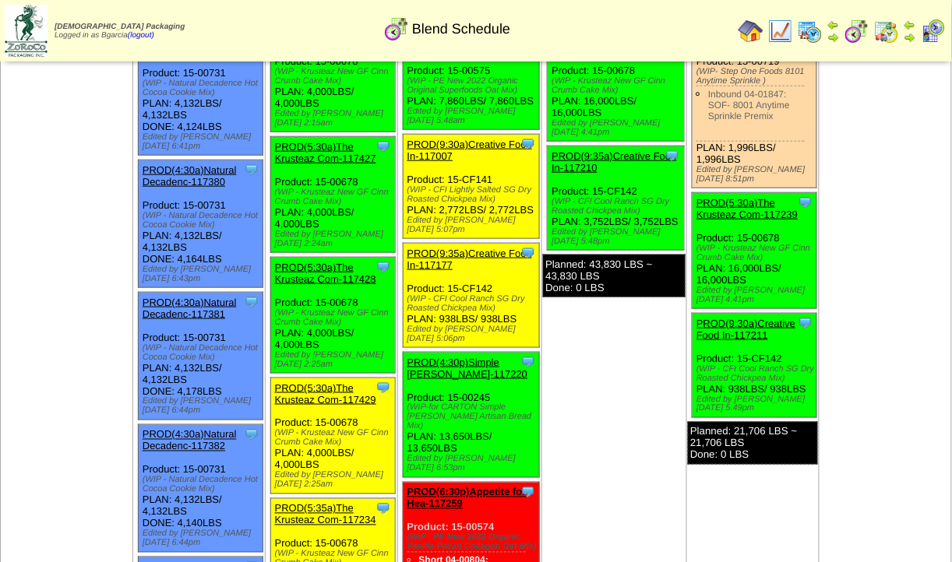
click at [324, 382] on link "PROD(5:30a)The Krusteaz Com-117429" at bounding box center [325, 393] width 101 height 23
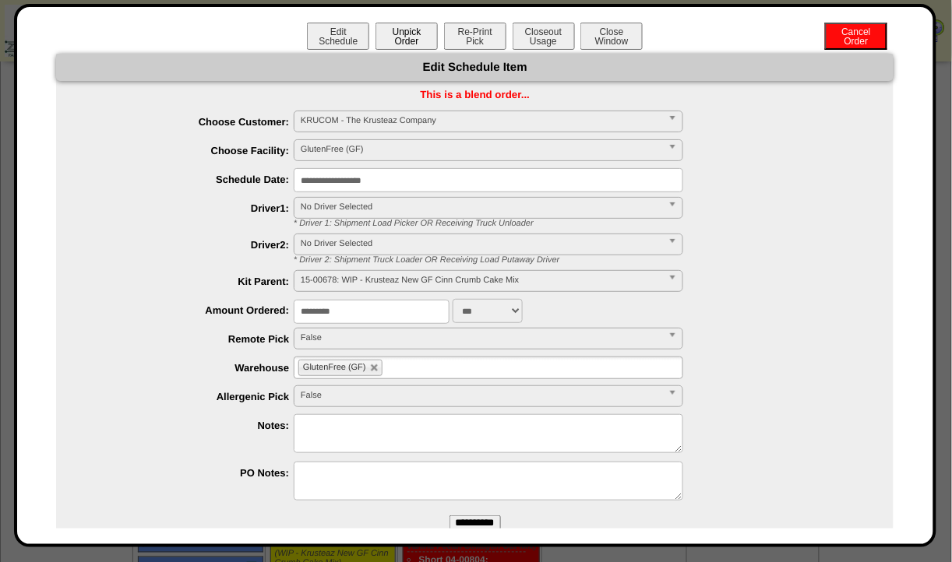
click at [400, 46] on button "Unpick Order" at bounding box center [406, 36] width 62 height 27
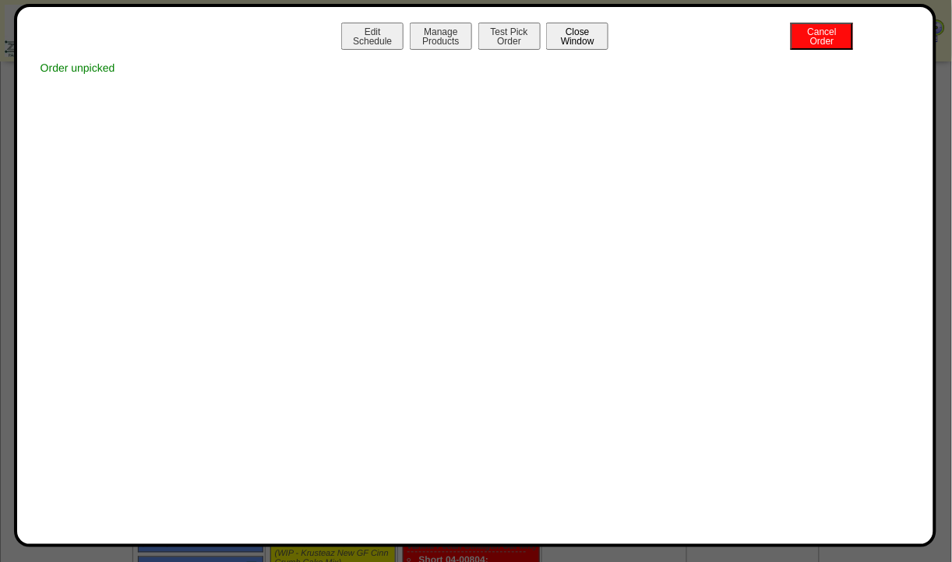
click at [556, 31] on button "Close Window" at bounding box center [577, 36] width 62 height 27
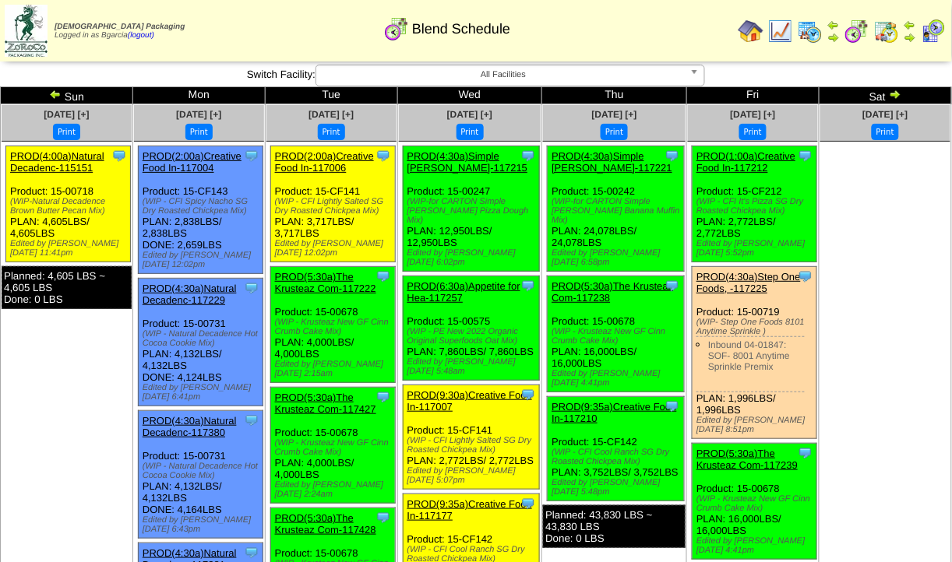
click at [877, 23] on img at bounding box center [886, 31] width 25 height 25
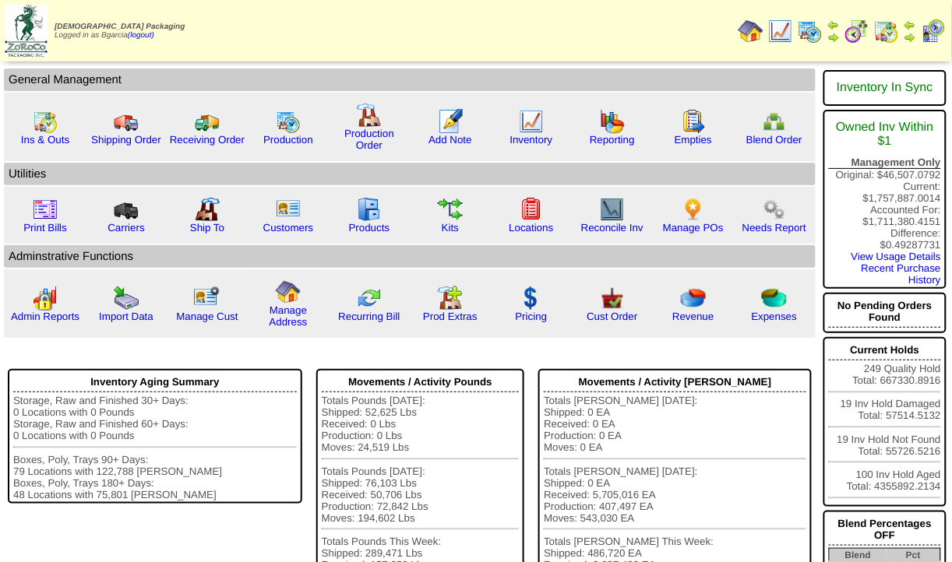
click at [853, 22] on img at bounding box center [856, 31] width 25 height 25
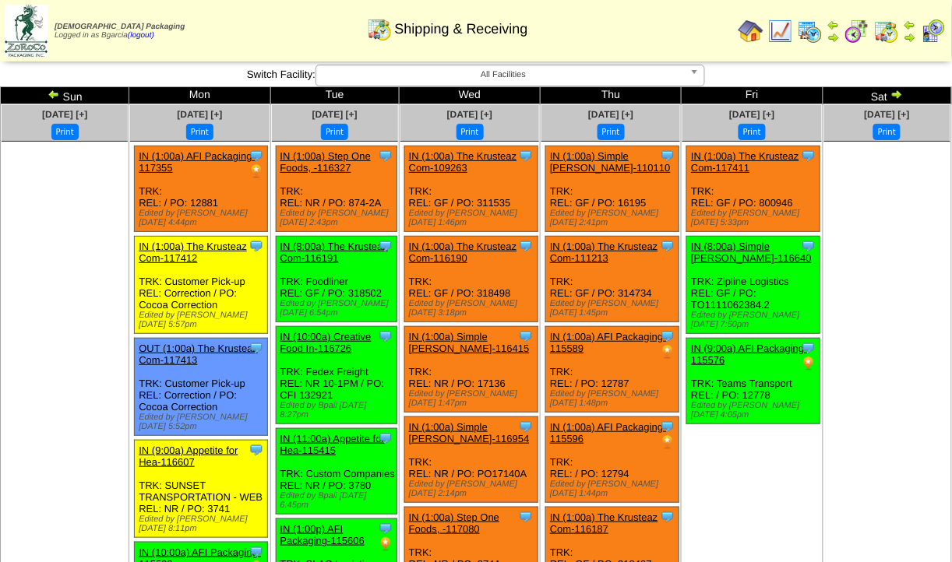
click at [894, 96] on img at bounding box center [896, 94] width 12 height 12
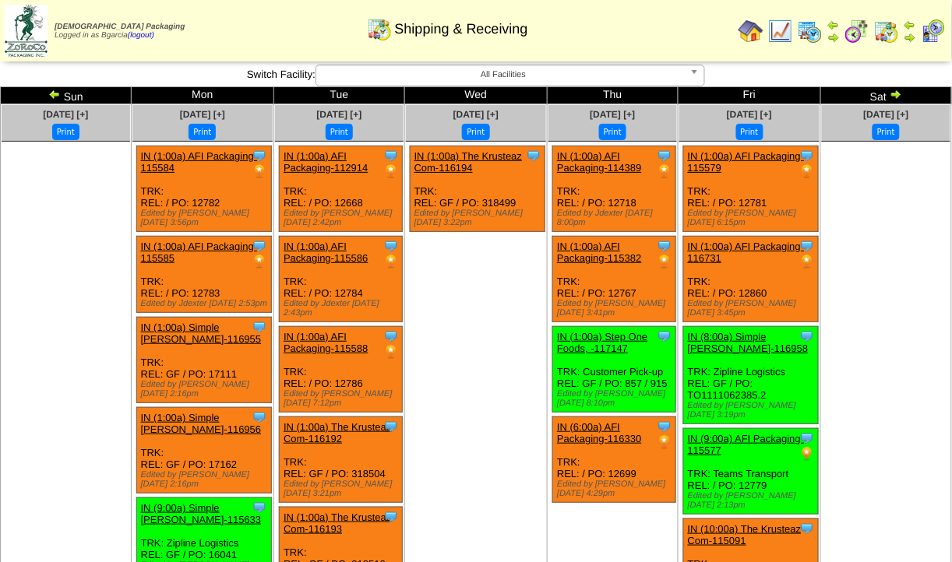
click at [894, 96] on img at bounding box center [895, 94] width 12 height 12
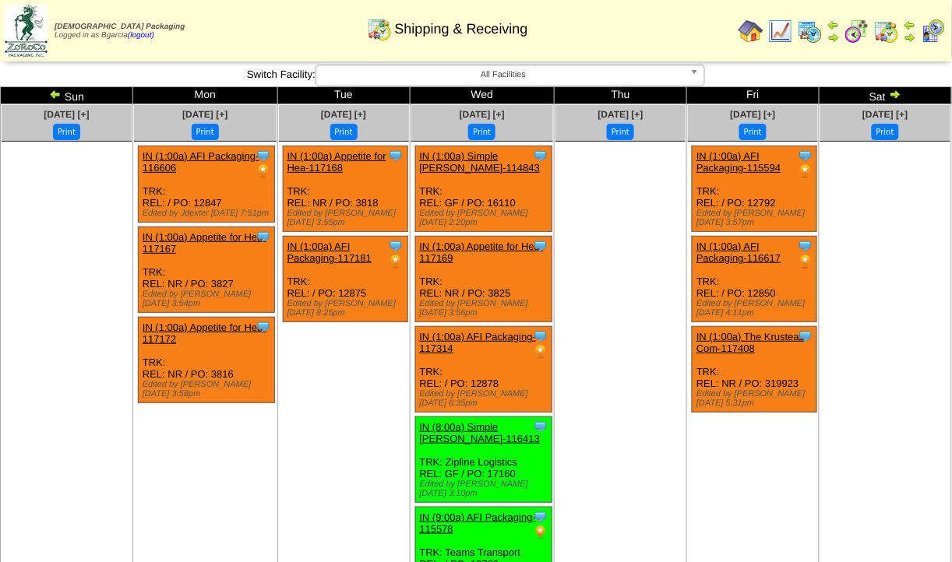
click at [59, 97] on img at bounding box center [55, 94] width 12 height 12
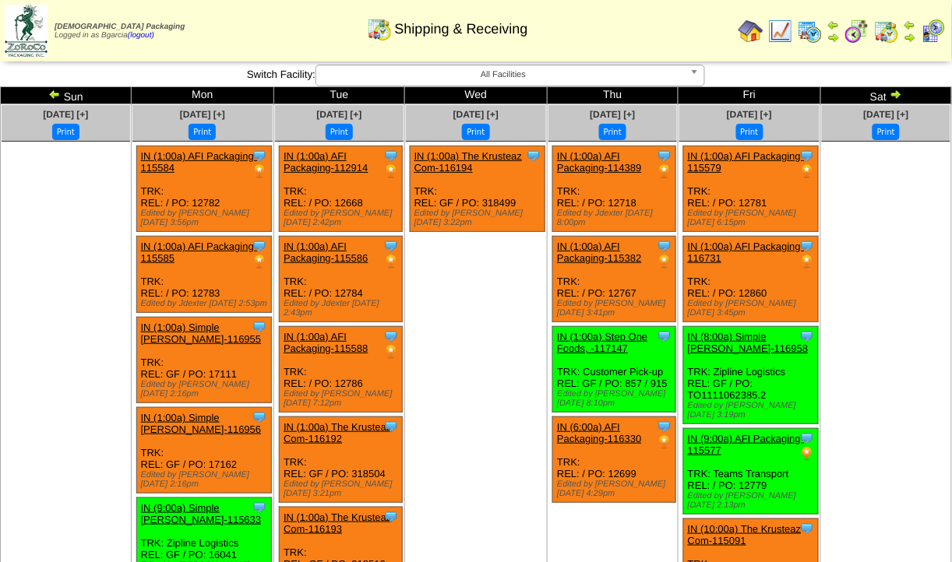
click at [58, 97] on img at bounding box center [54, 94] width 12 height 12
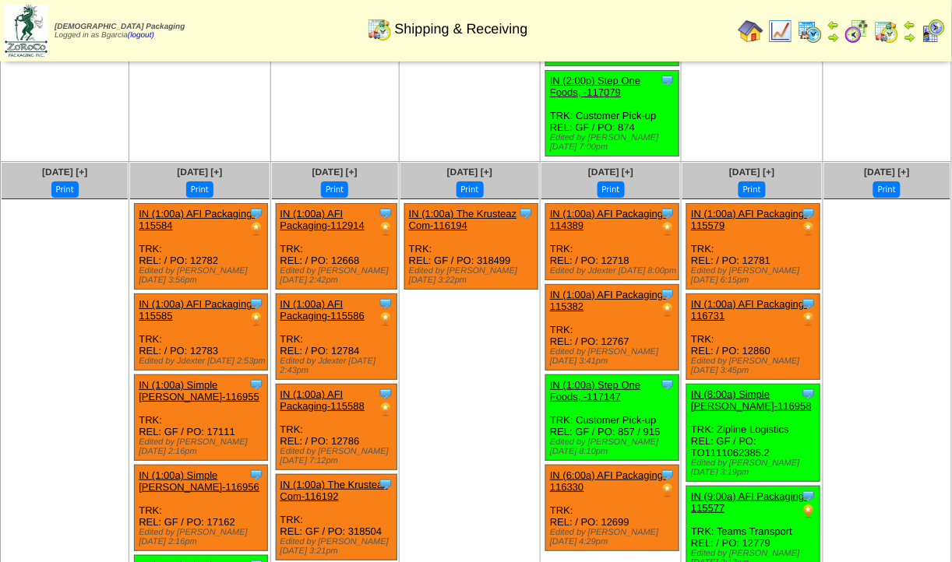
scroll to position [1367, 0]
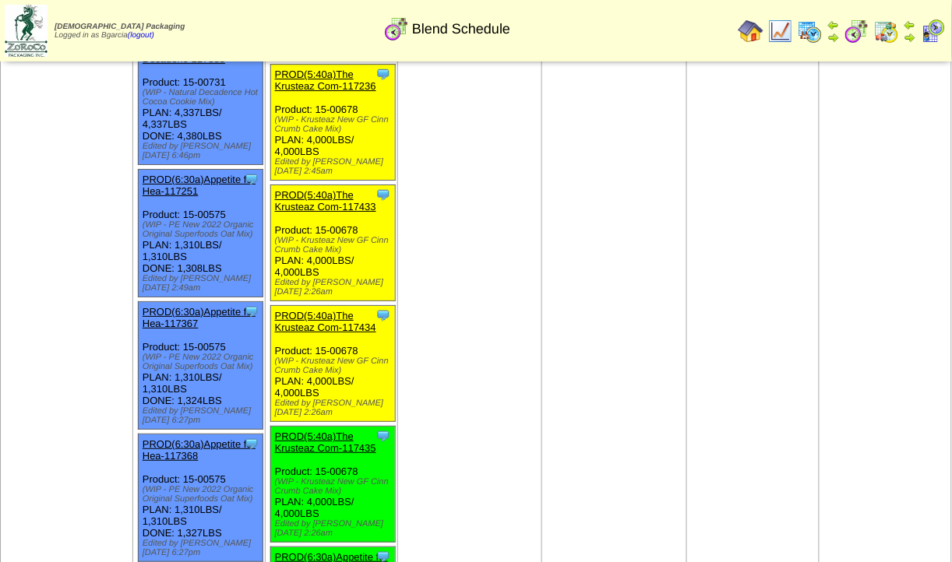
scroll to position [1170, 0]
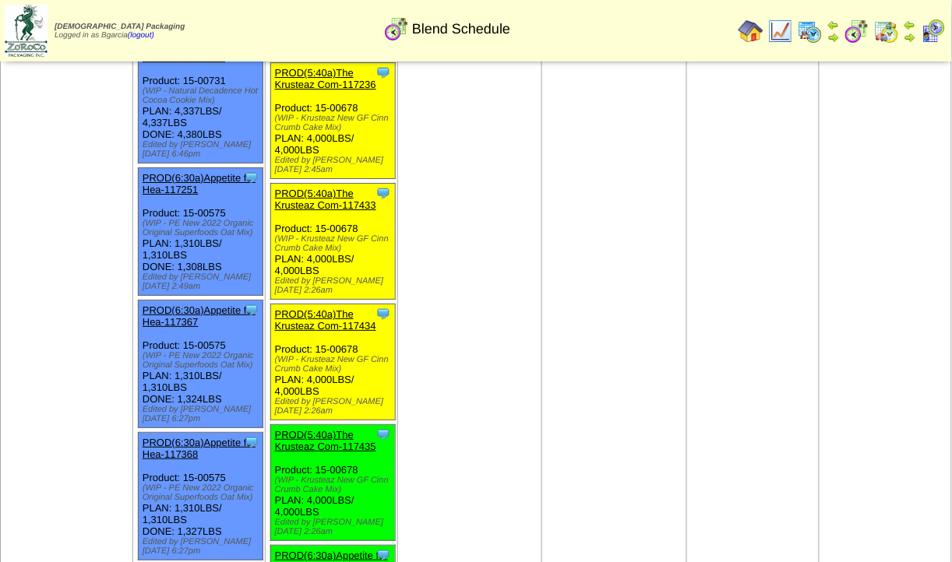
click at [325, 332] on link "PROD(5:40a)The Krusteaz Com-117434" at bounding box center [325, 319] width 101 height 23
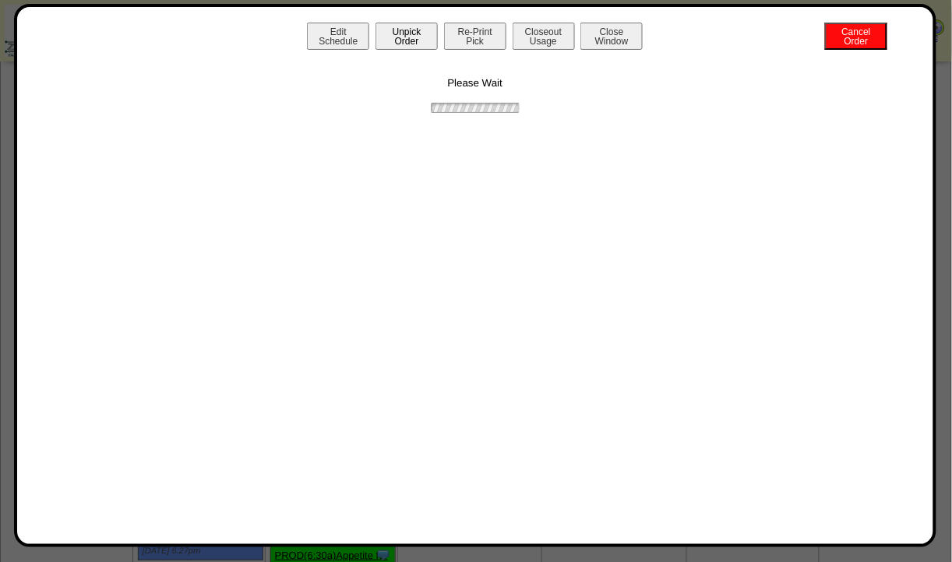
click at [401, 43] on button "Unpick Order" at bounding box center [406, 36] width 62 height 27
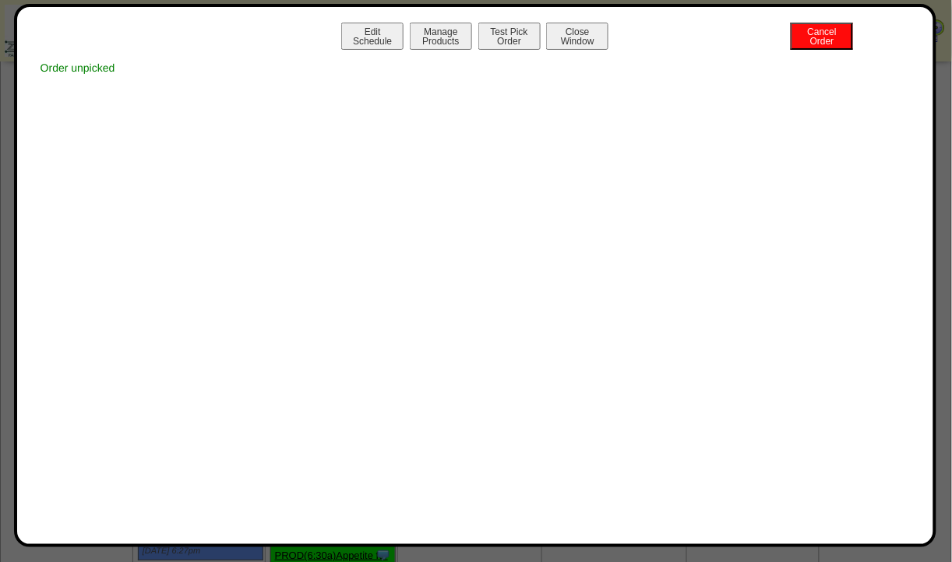
click at [565, 35] on button "Close Window" at bounding box center [577, 36] width 62 height 27
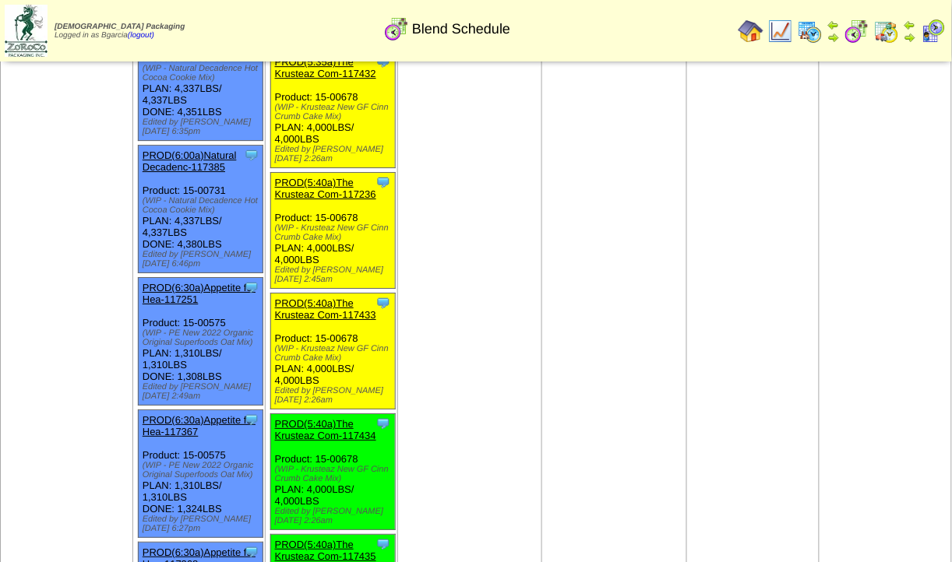
scroll to position [1061, 0]
click at [329, 320] on link "PROD(5:40a)The Krusteaz Com-117433" at bounding box center [325, 308] width 101 height 23
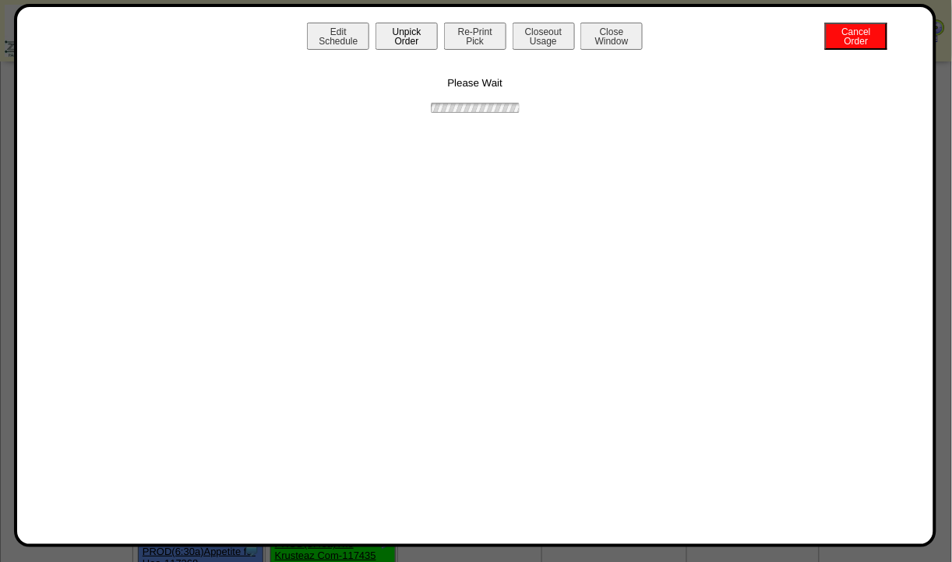
click at [381, 48] on button "Unpick Order" at bounding box center [406, 36] width 62 height 27
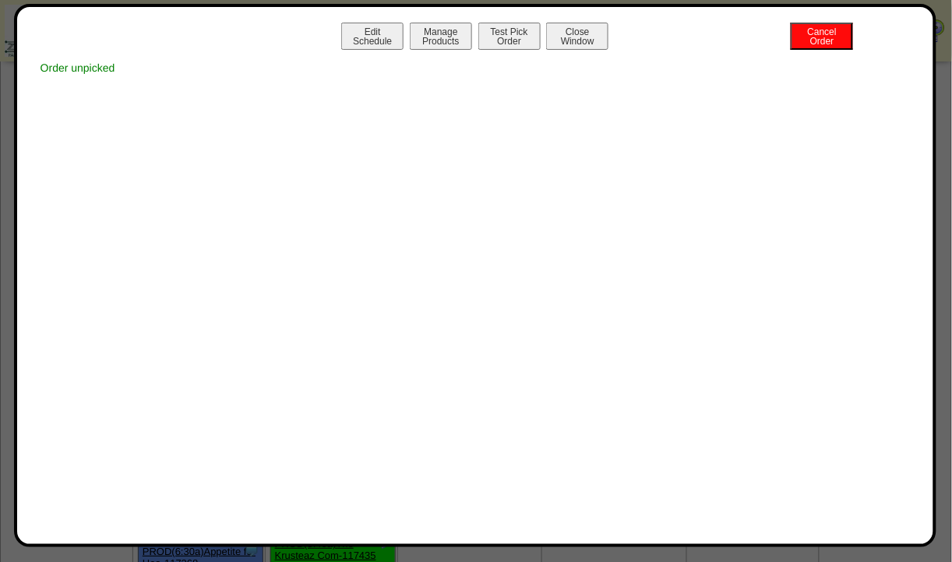
click at [556, 39] on button "Close Window" at bounding box center [577, 36] width 62 height 27
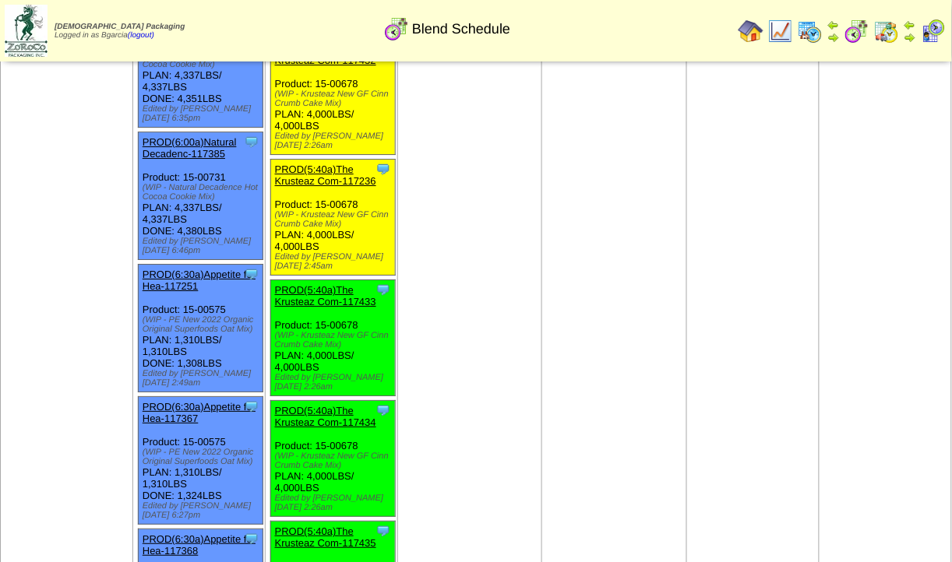
scroll to position [1072, 0]
click at [336, 188] on link "PROD(5:40a)The Krusteaz Com-117236" at bounding box center [325, 175] width 101 height 23
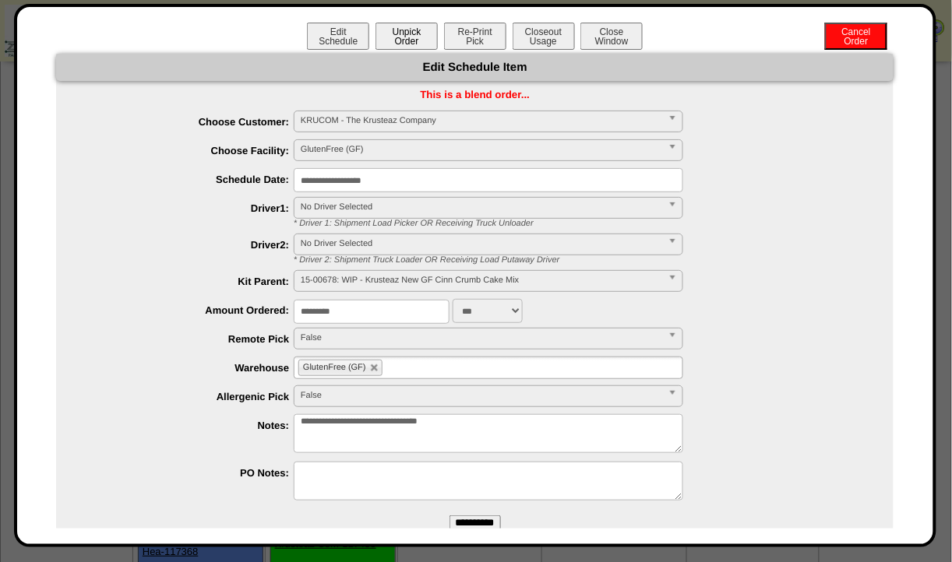
click at [410, 37] on button "Unpick Order" at bounding box center [406, 36] width 62 height 27
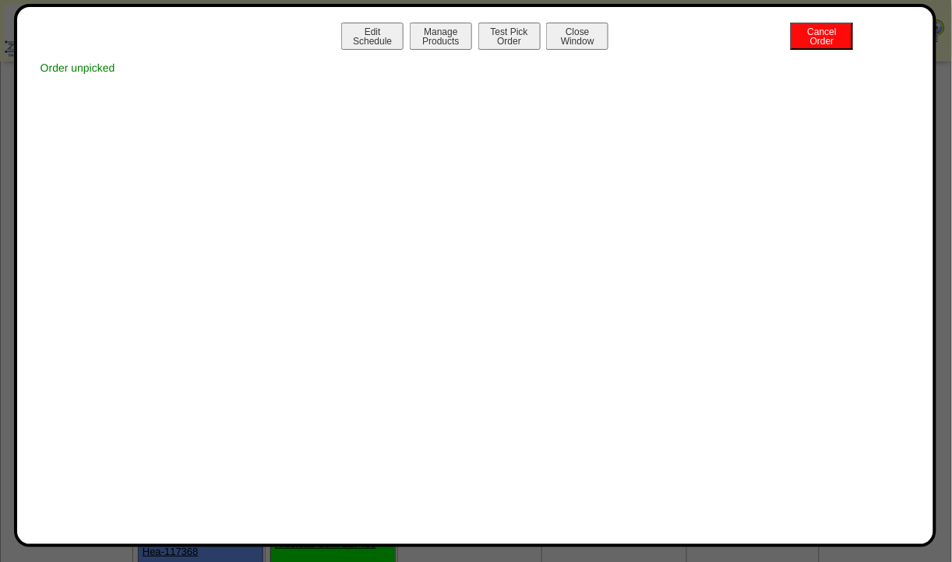
click at [576, 40] on button "Close Window" at bounding box center [577, 36] width 62 height 27
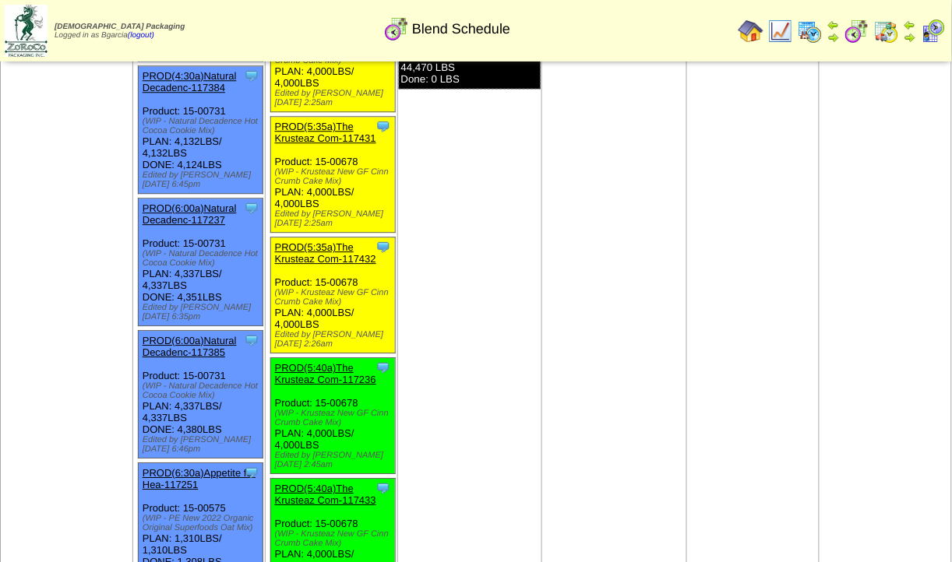
scroll to position [869, 0]
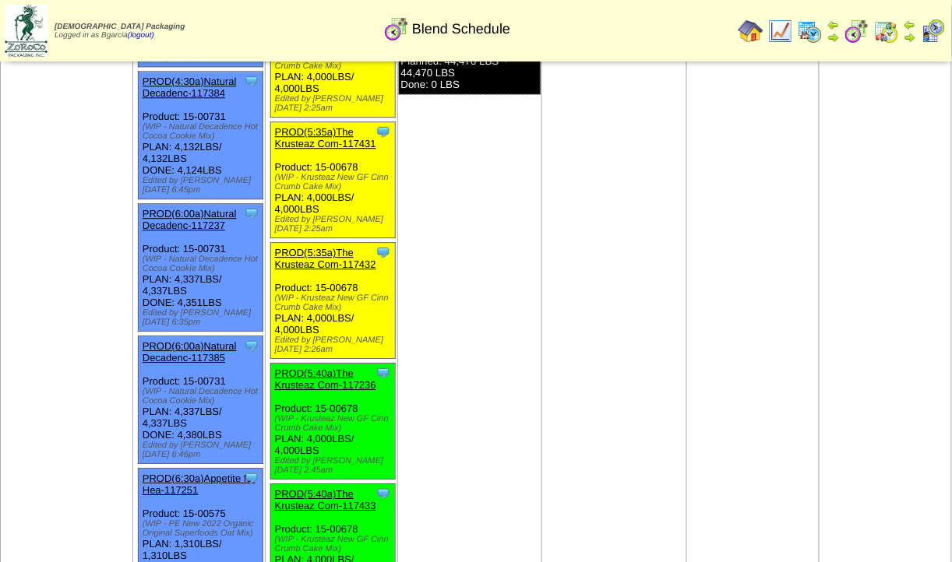
click at [340, 255] on link "PROD(5:35a)The Krusteaz Com-117432" at bounding box center [325, 258] width 101 height 23
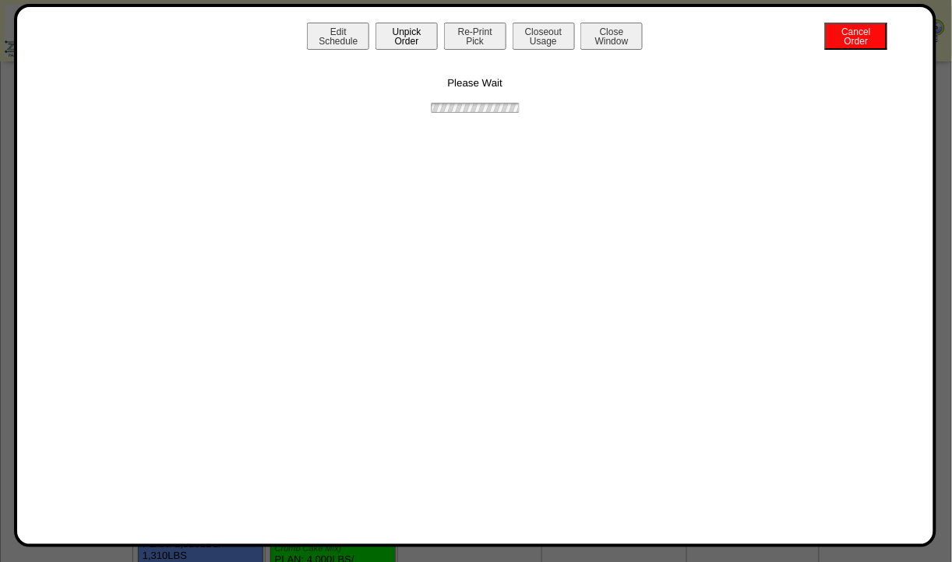
click at [405, 31] on button "Unpick Order" at bounding box center [406, 36] width 62 height 27
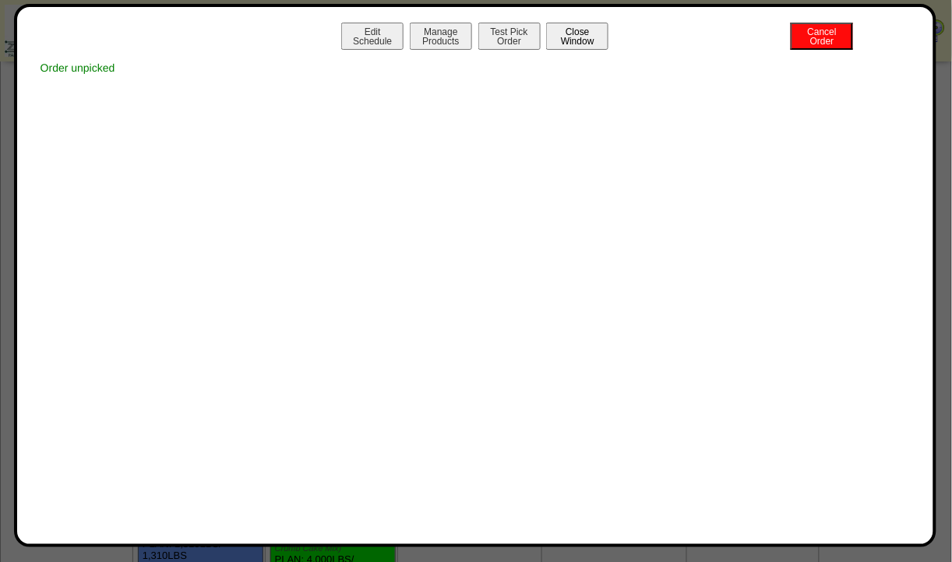
click at [561, 37] on button "Close Window" at bounding box center [577, 36] width 62 height 27
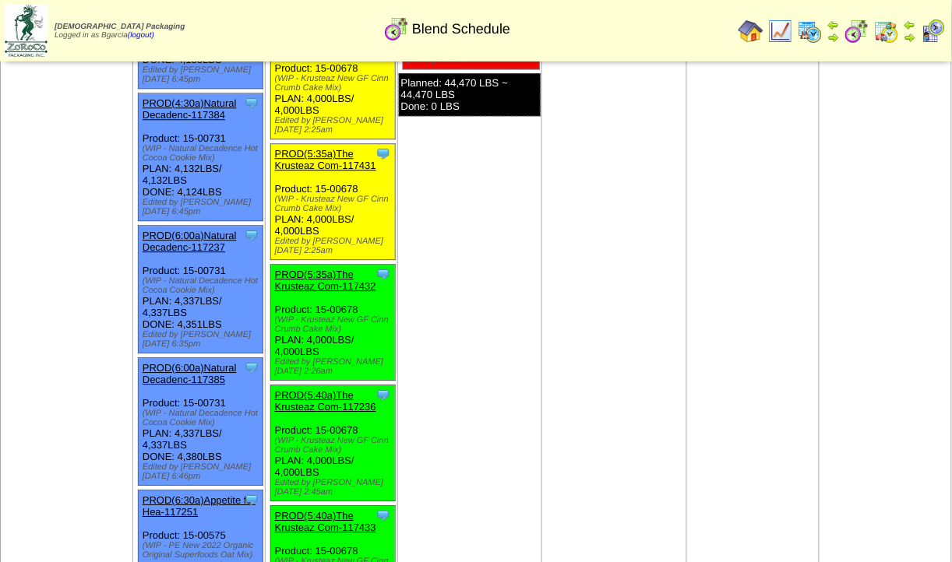
scroll to position [894, 0]
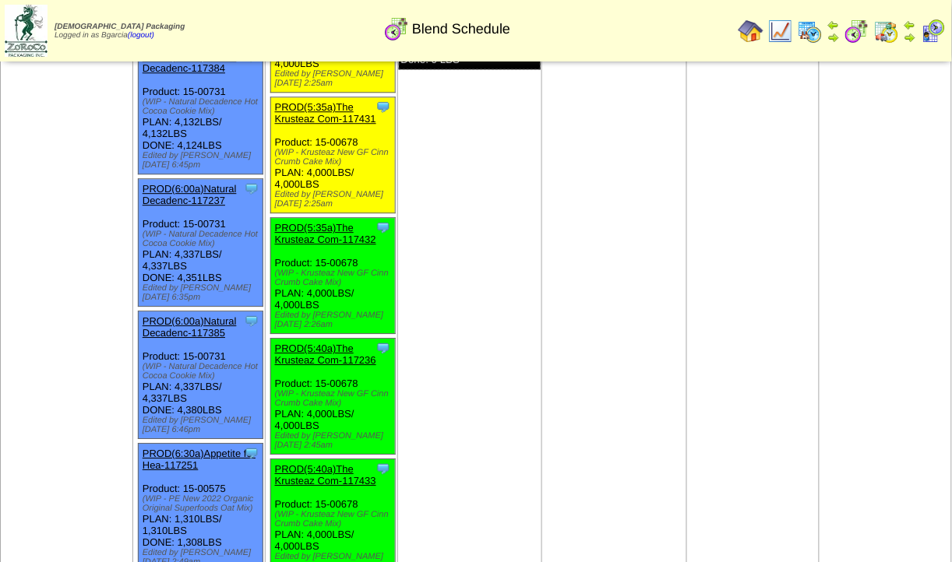
click at [308, 118] on link "PROD(5:35a)The Krusteaz Com-117431" at bounding box center [325, 112] width 101 height 23
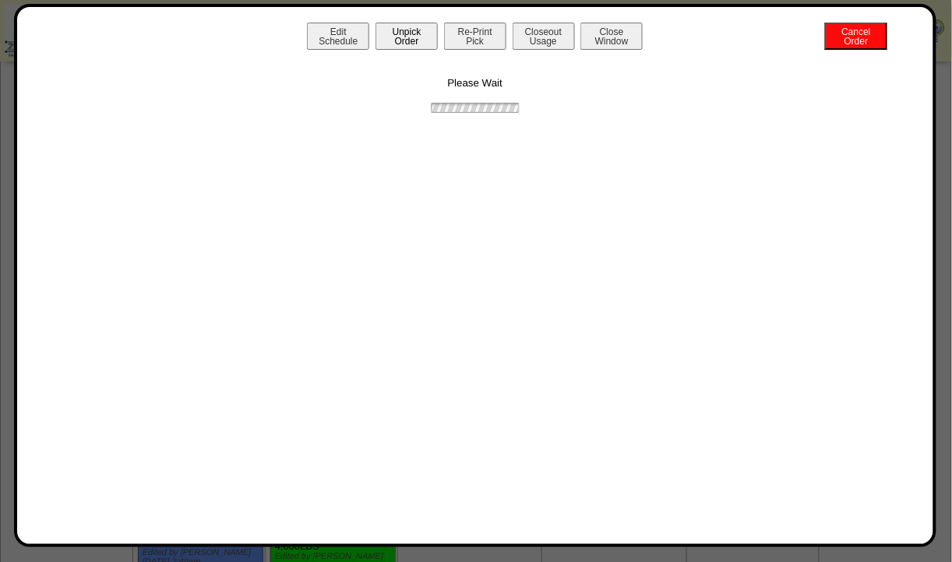
click at [378, 43] on button "Unpick Order" at bounding box center [406, 36] width 62 height 27
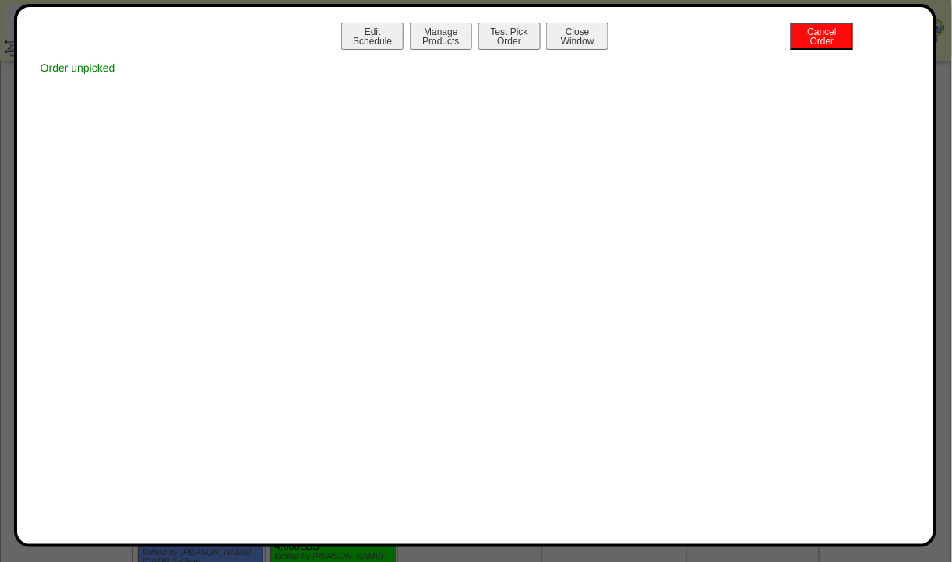
click at [590, 33] on button "Close Window" at bounding box center [577, 36] width 62 height 27
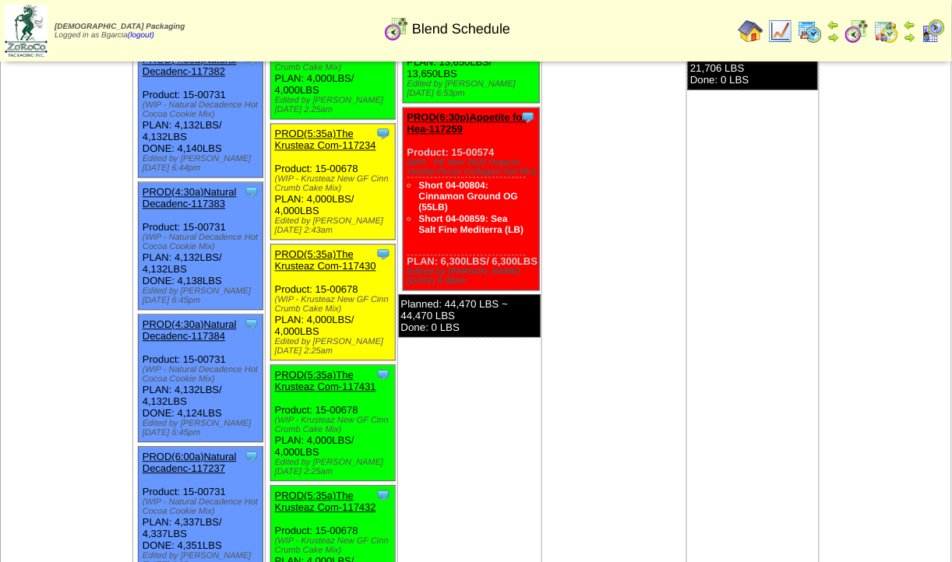
scroll to position [611, 0]
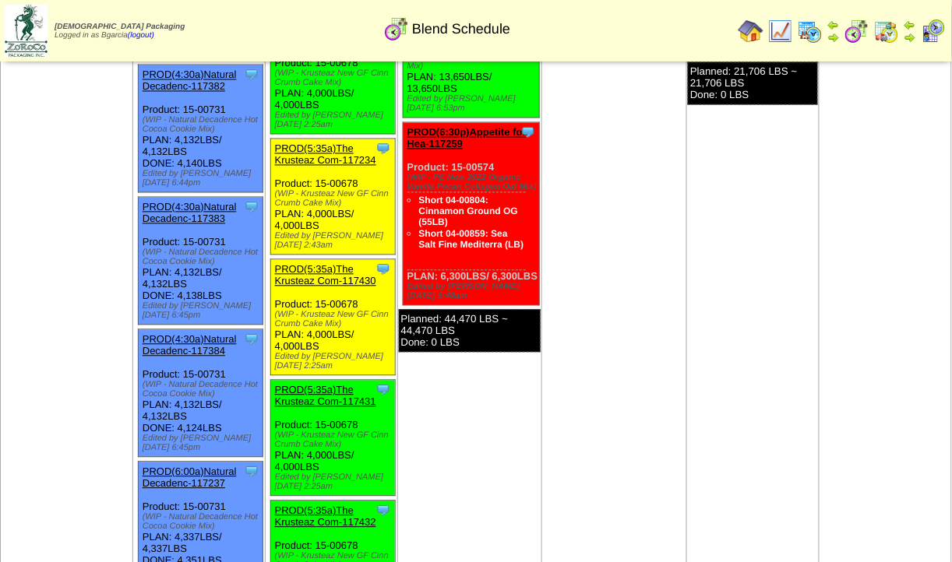
click at [340, 287] on link "PROD(5:35a)The Krusteaz Com-117430" at bounding box center [325, 275] width 101 height 23
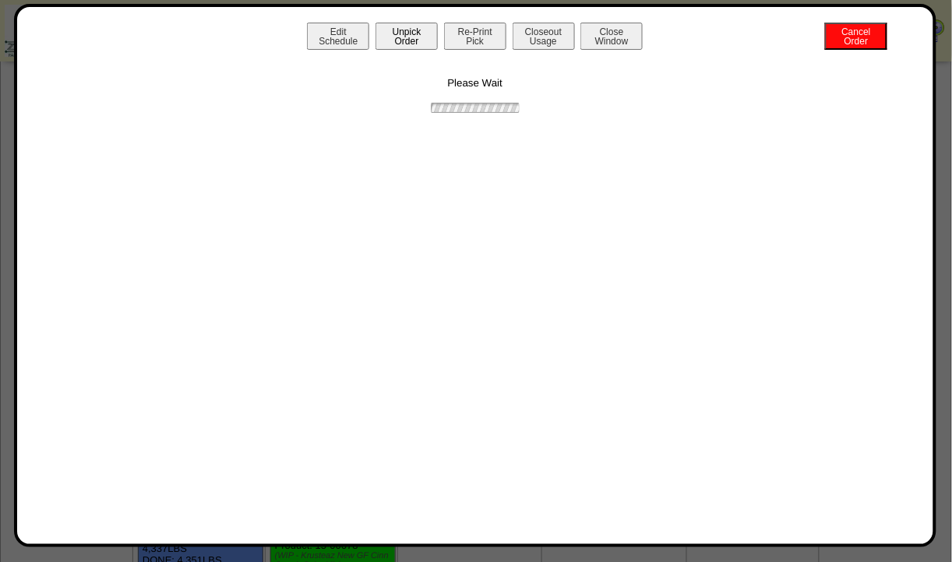
click at [420, 30] on button "Unpick Order" at bounding box center [406, 36] width 62 height 27
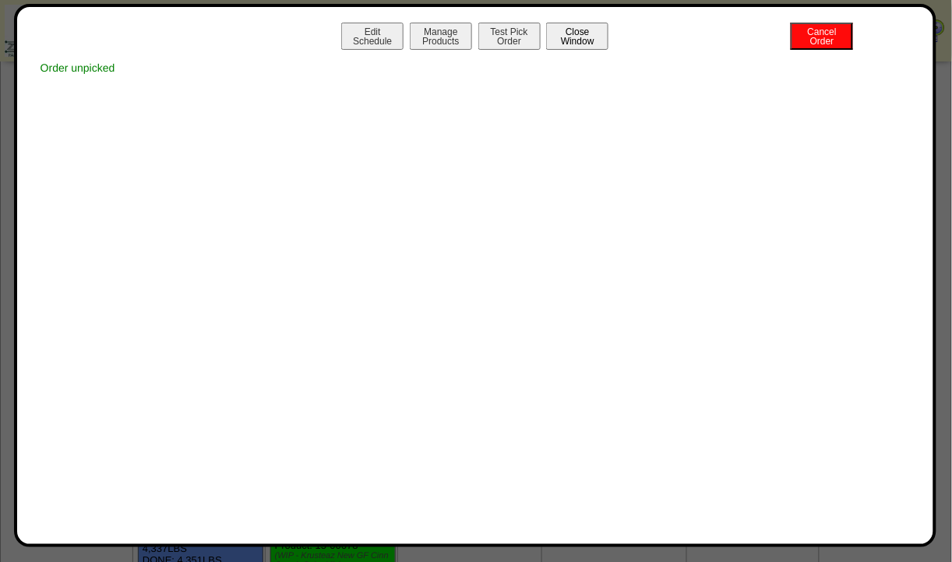
click at [583, 39] on button "Close Window" at bounding box center [577, 36] width 62 height 27
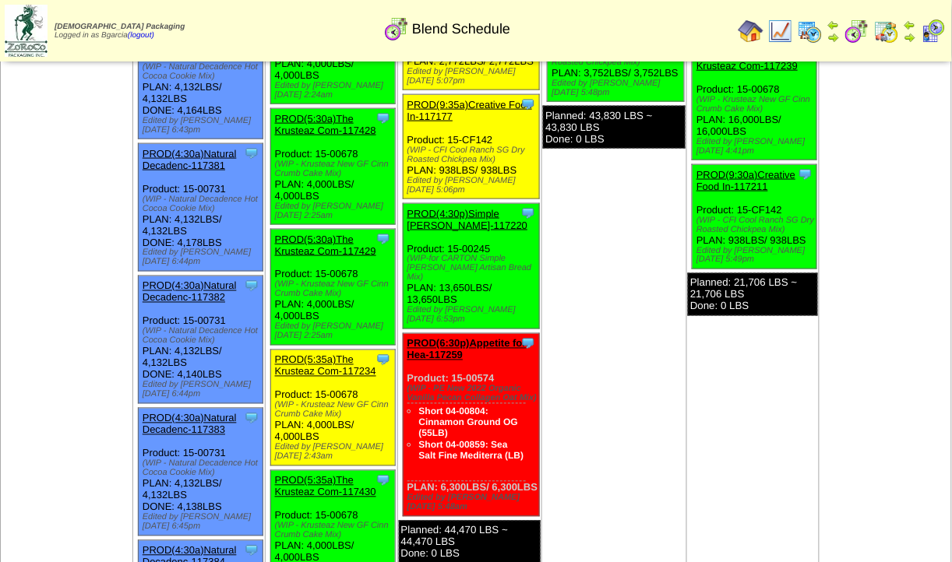
scroll to position [400, 0]
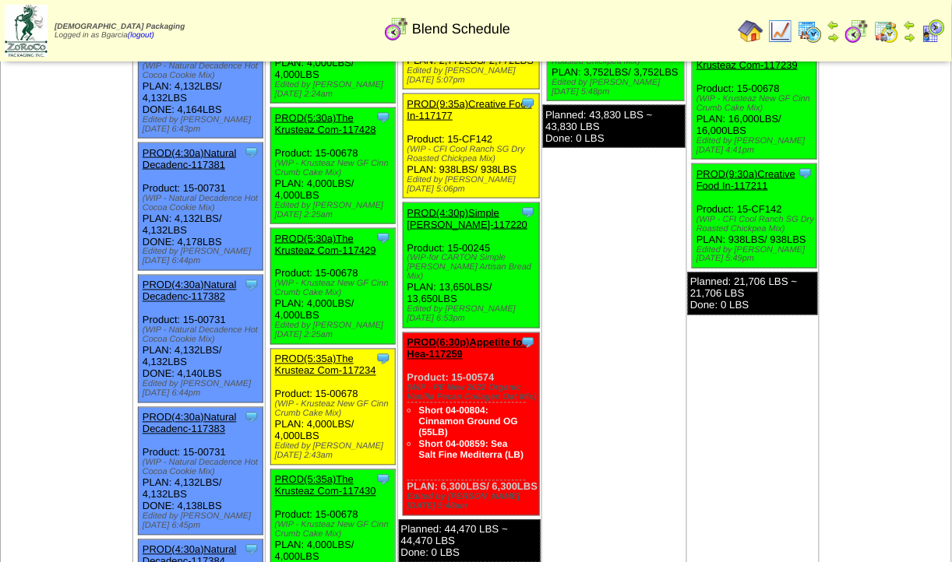
click at [307, 350] on div "Clone Item PROD(5:35a)The Krusteaz Com-117234 The Krusteaz Company ScheduleID: …" at bounding box center [332, 408] width 125 height 116
click at [312, 368] on link "PROD(5:35a)The Krusteaz Com-117234" at bounding box center [325, 365] width 101 height 23
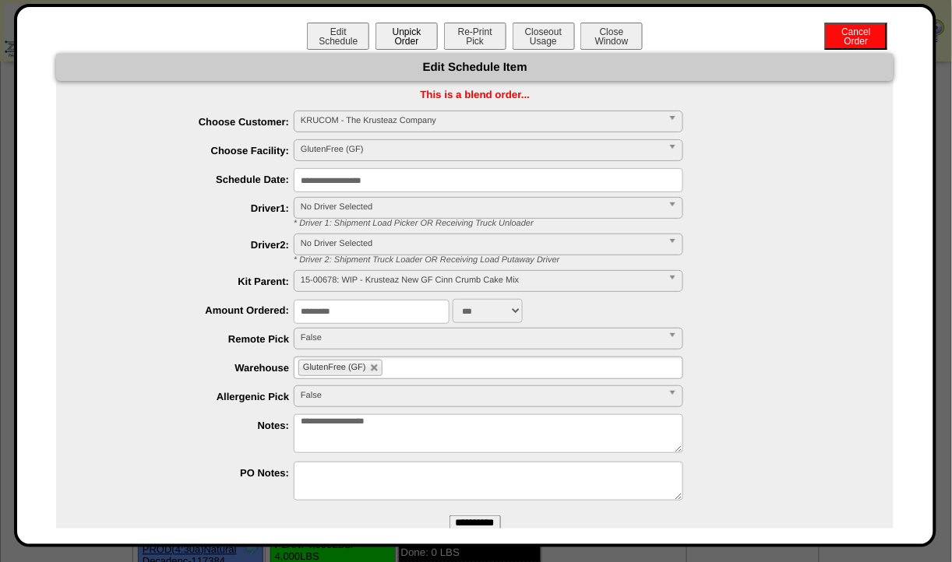
click at [275, 354] on link "PROD(5:35a)The Krusteaz Com-117234" at bounding box center [325, 365] width 101 height 23
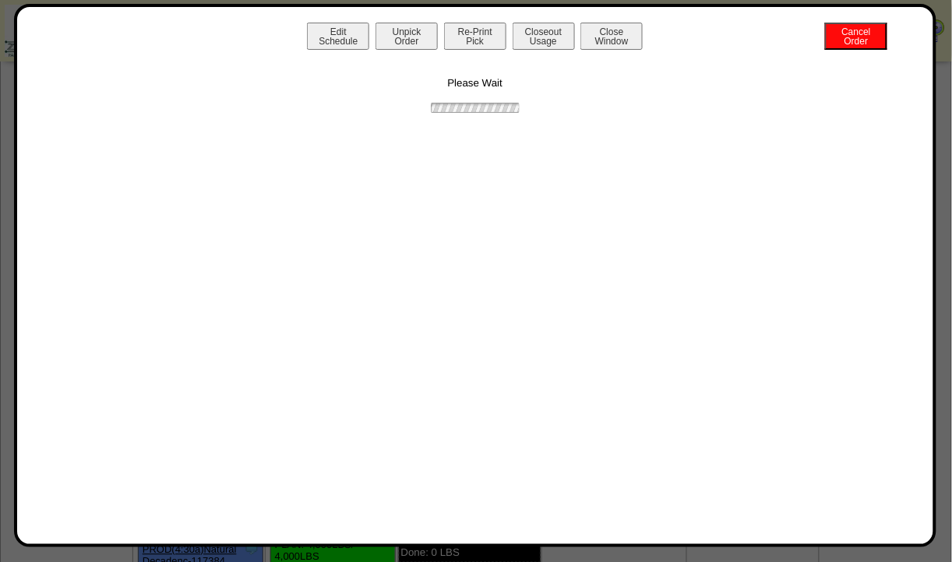
click at [417, 39] on button "Unpick Order" at bounding box center [406, 36] width 62 height 27
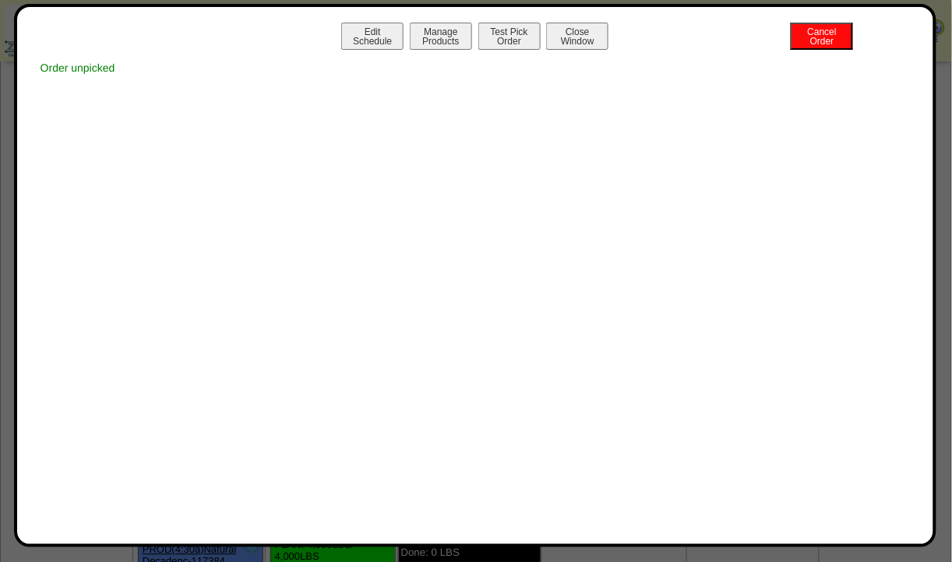
click at [561, 27] on button "Close Window" at bounding box center [577, 36] width 62 height 27
